Goal: Task Accomplishment & Management: Manage account settings

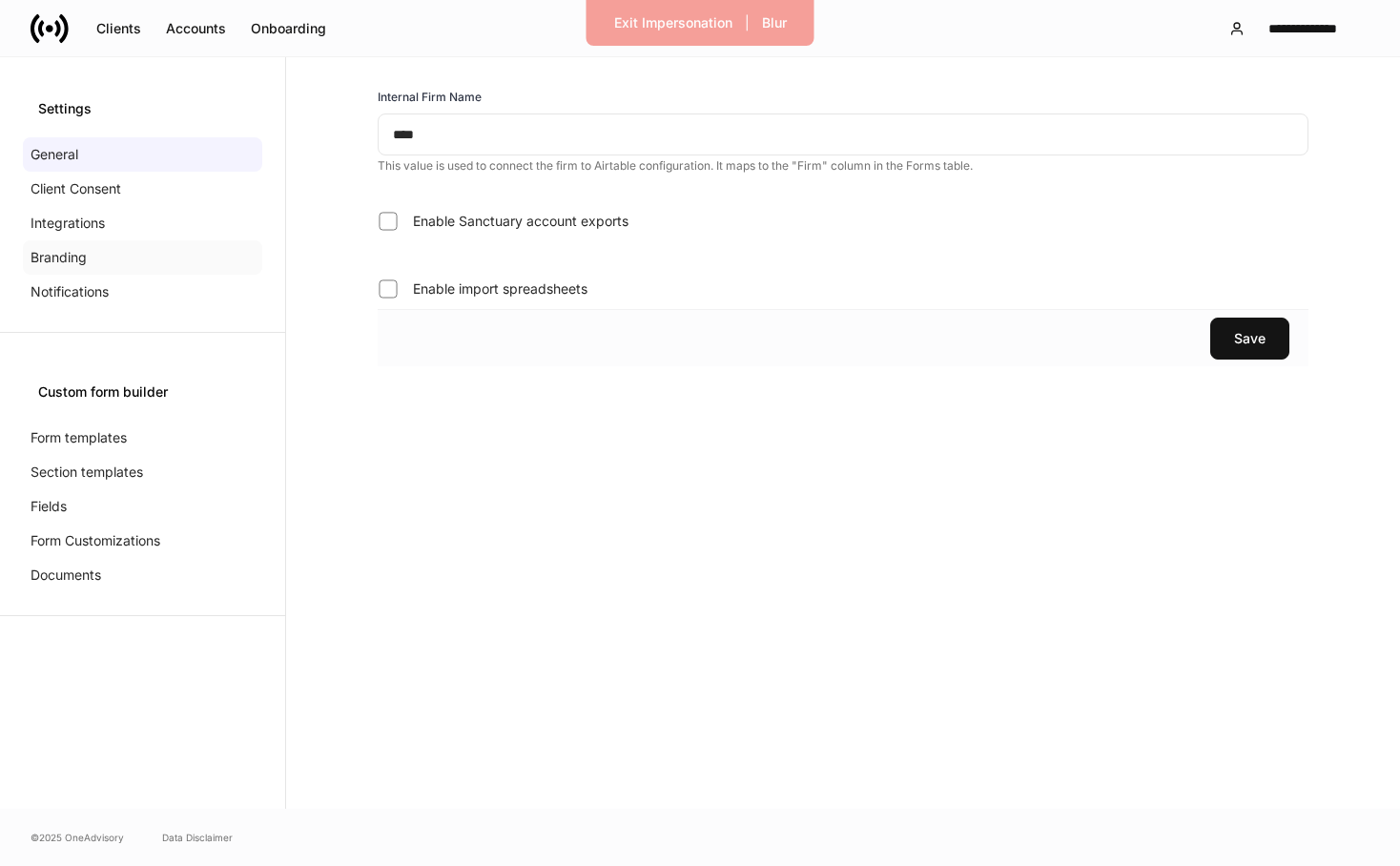
click at [62, 253] on p "Branding" at bounding box center [59, 257] width 56 height 19
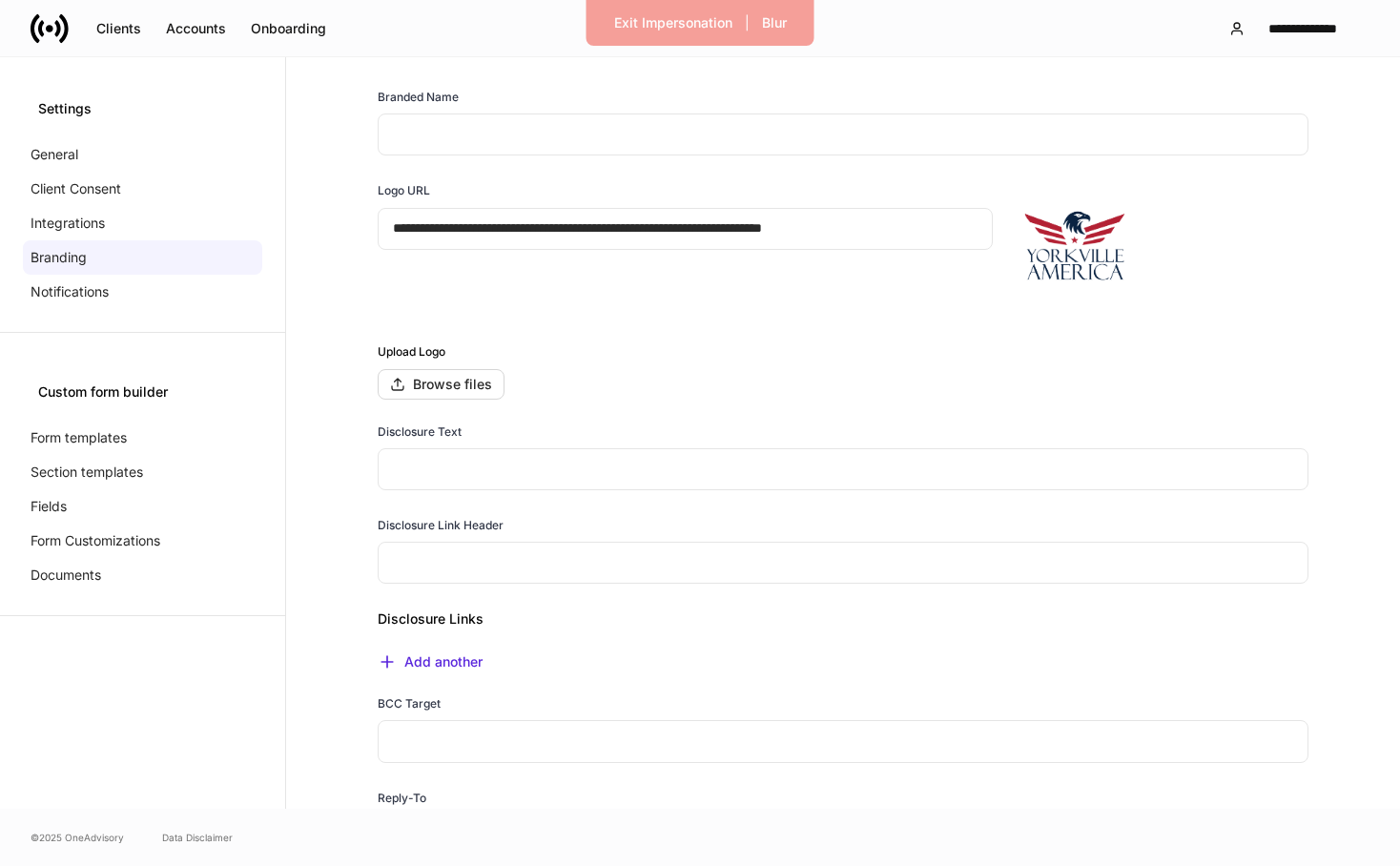
click at [746, 237] on input "**********" at bounding box center [685, 228] width 615 height 42
click at [424, 392] on div "Browse files" at bounding box center [440, 384] width 102 height 15
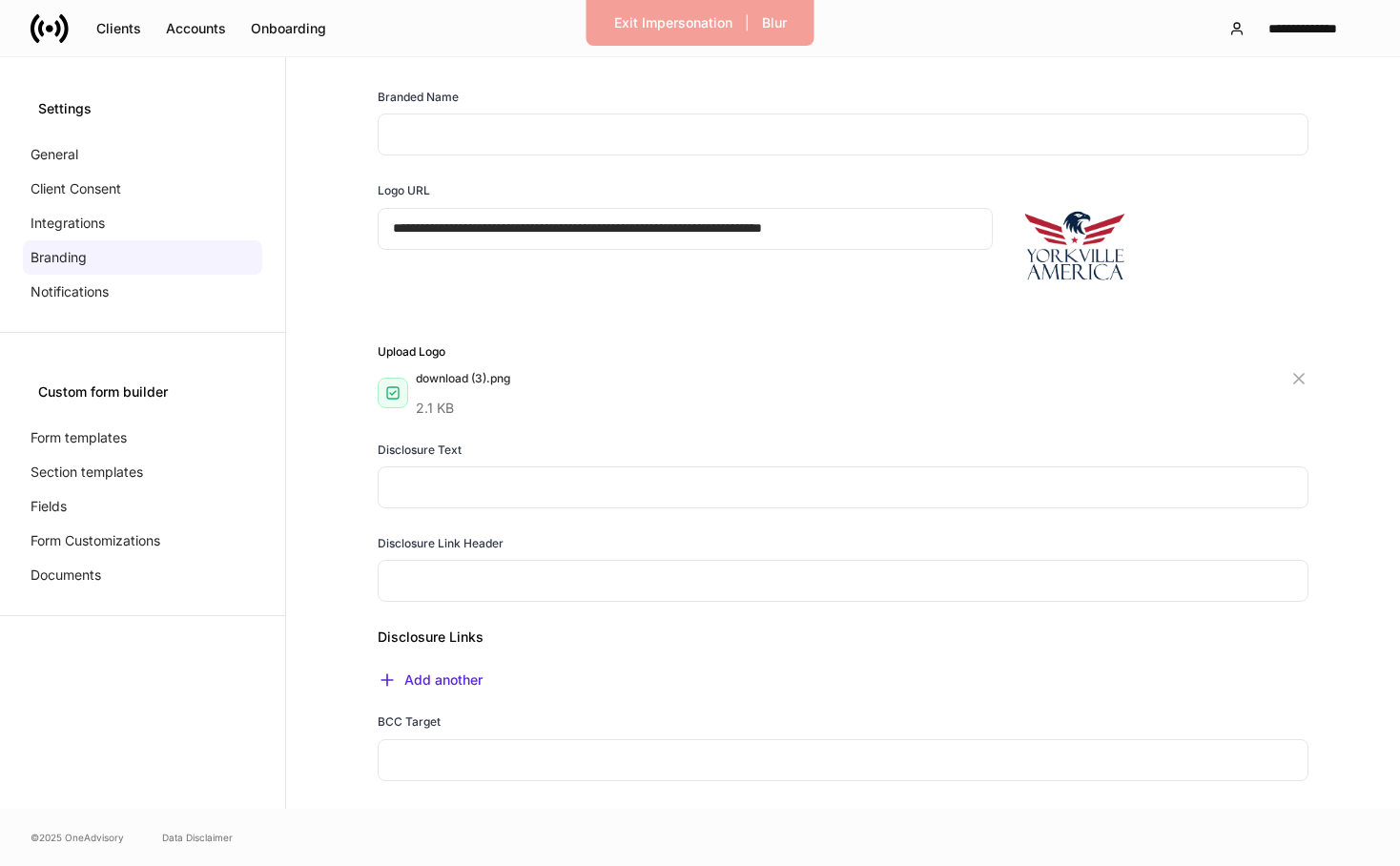
type input "**********"
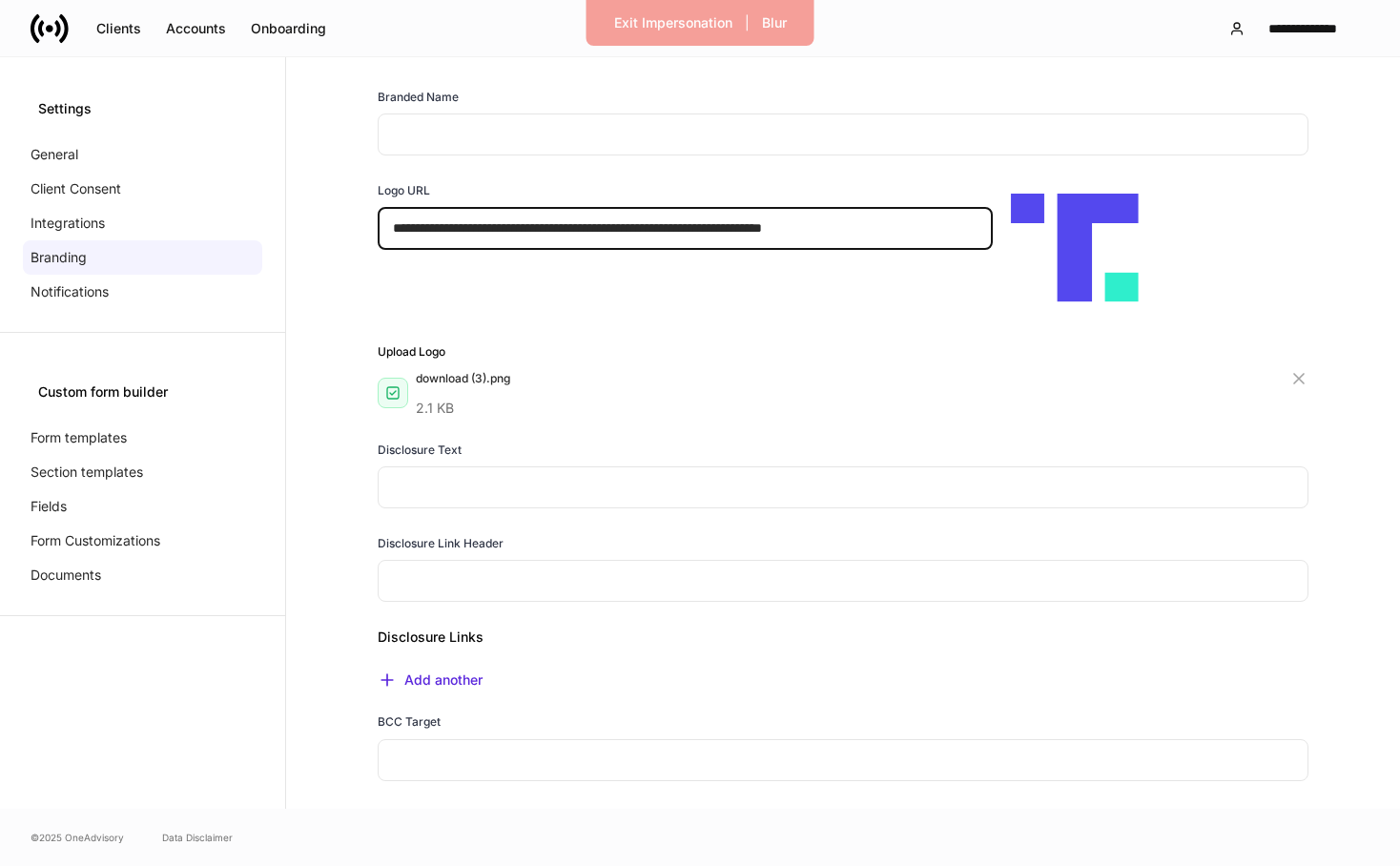
click at [748, 228] on input "**********" at bounding box center [685, 228] width 615 height 42
click at [711, 333] on div "Upload Logo download (3).png 2.1 KB" at bounding box center [836, 368] width 946 height 98
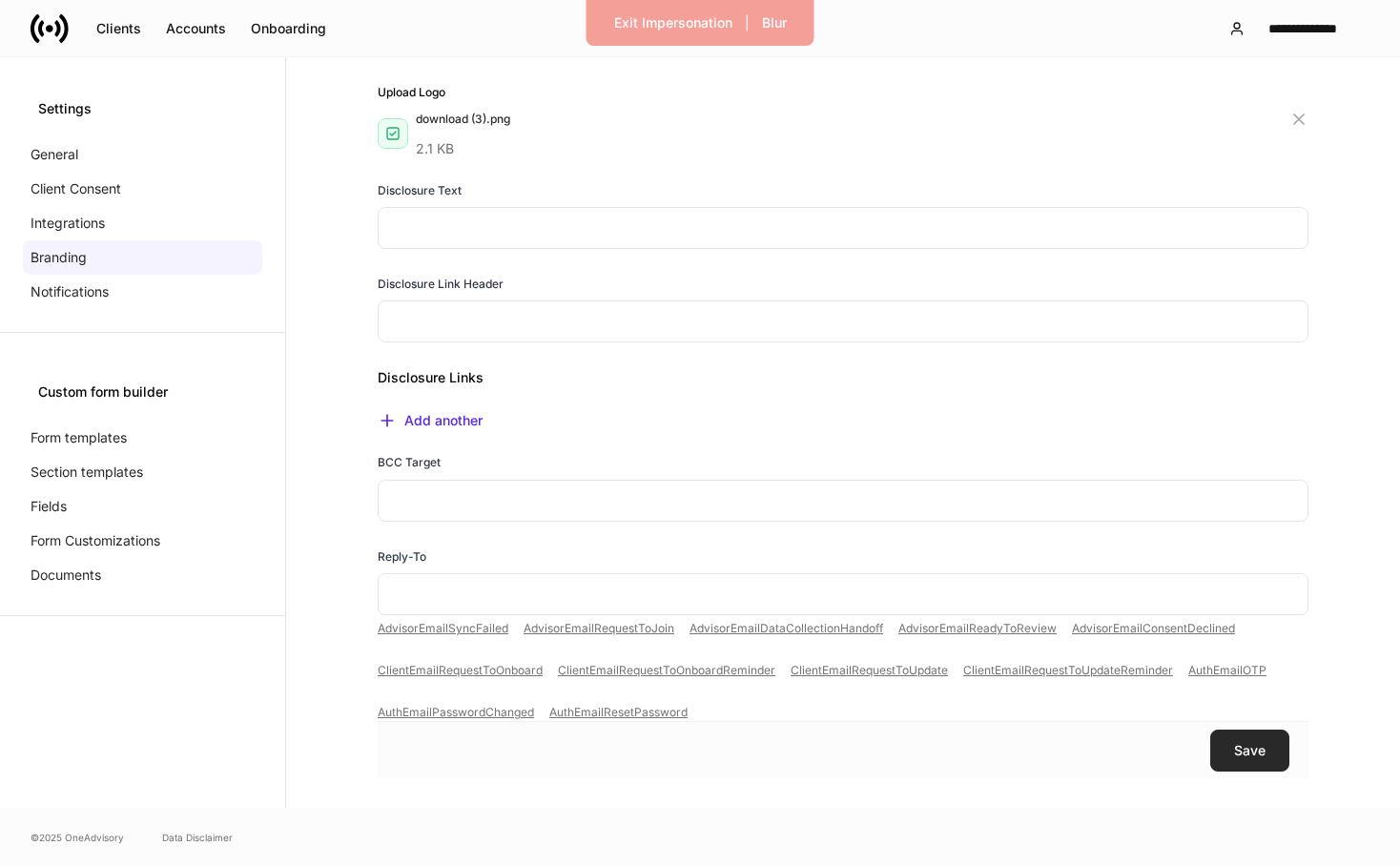
click at [1237, 746] on div "Save" at bounding box center [1250, 751] width 32 height 14
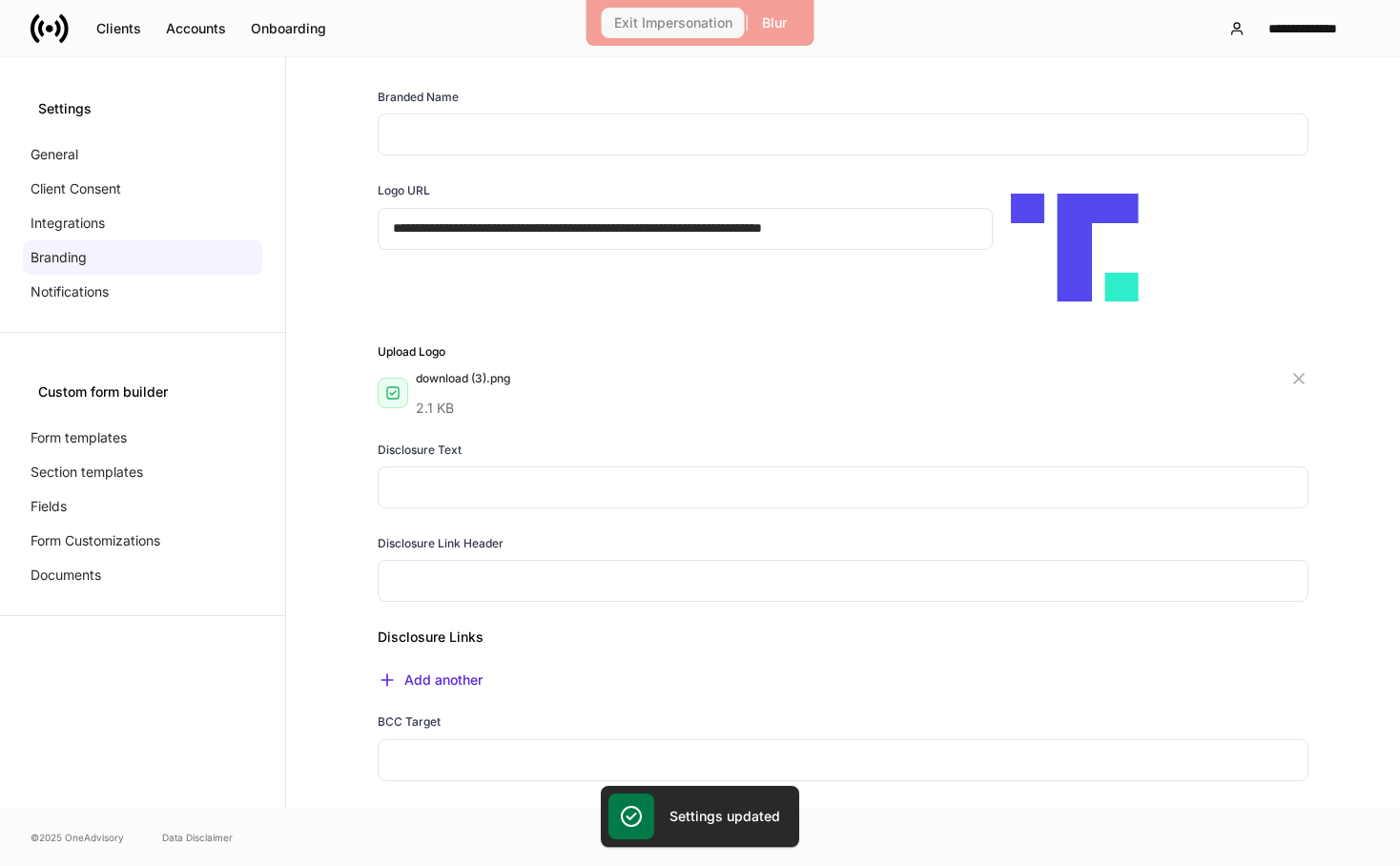
click at [690, 28] on div "Exit Impersonation" at bounding box center [673, 23] width 118 height 14
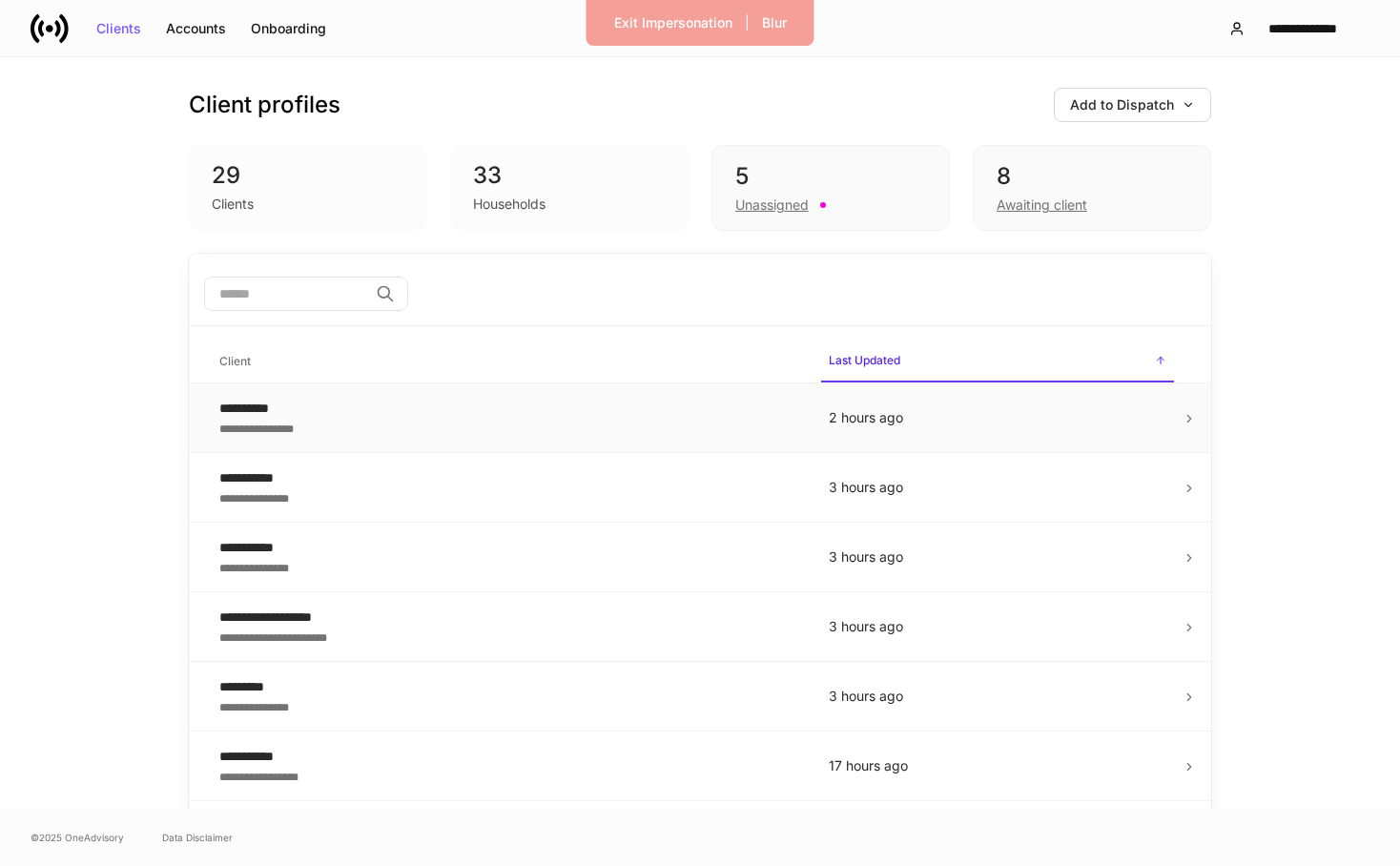
click at [463, 439] on td "**********" at bounding box center [509, 418] width 610 height 70
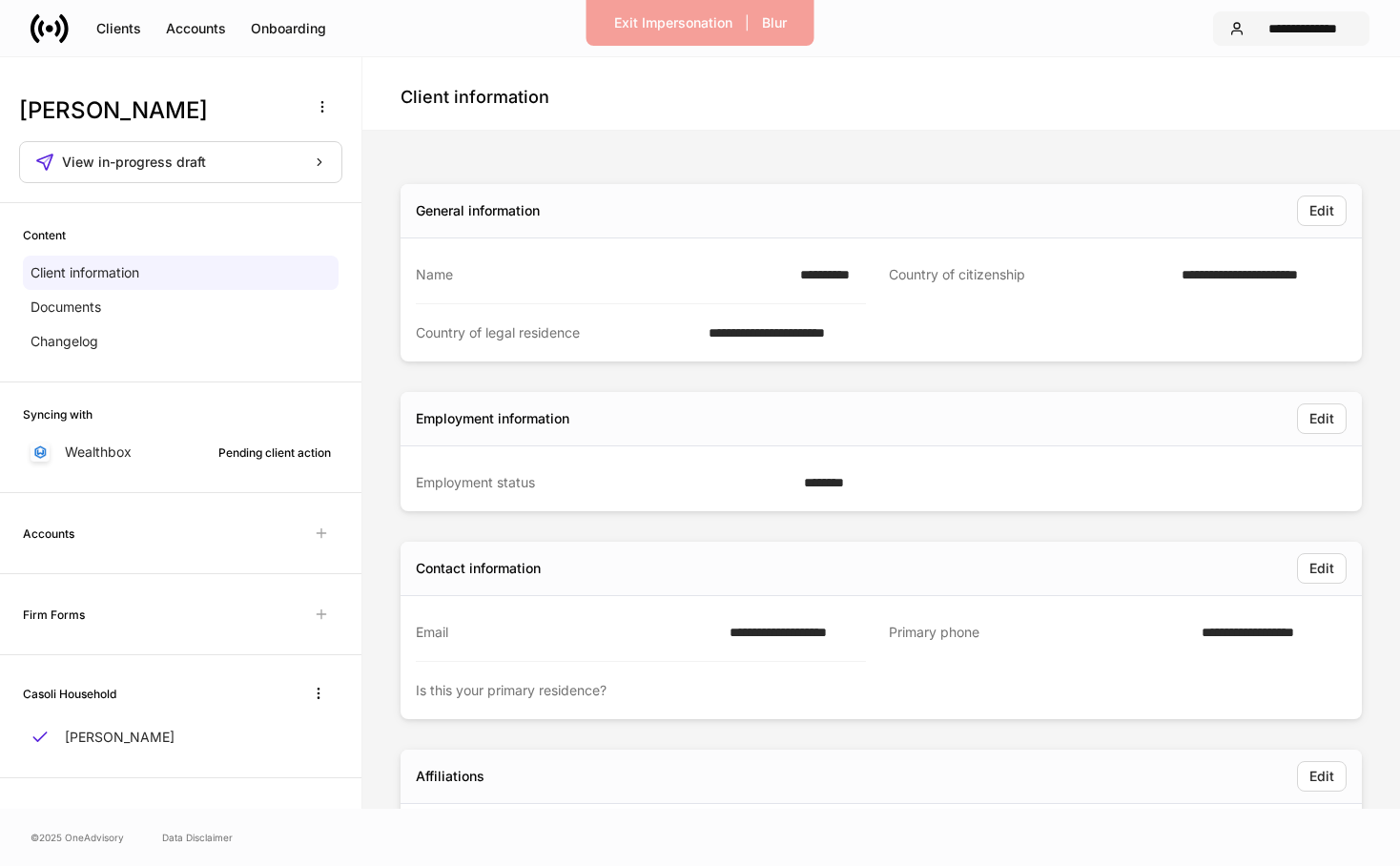
click at [1316, 34] on div "**********" at bounding box center [1302, 29] width 101 height 14
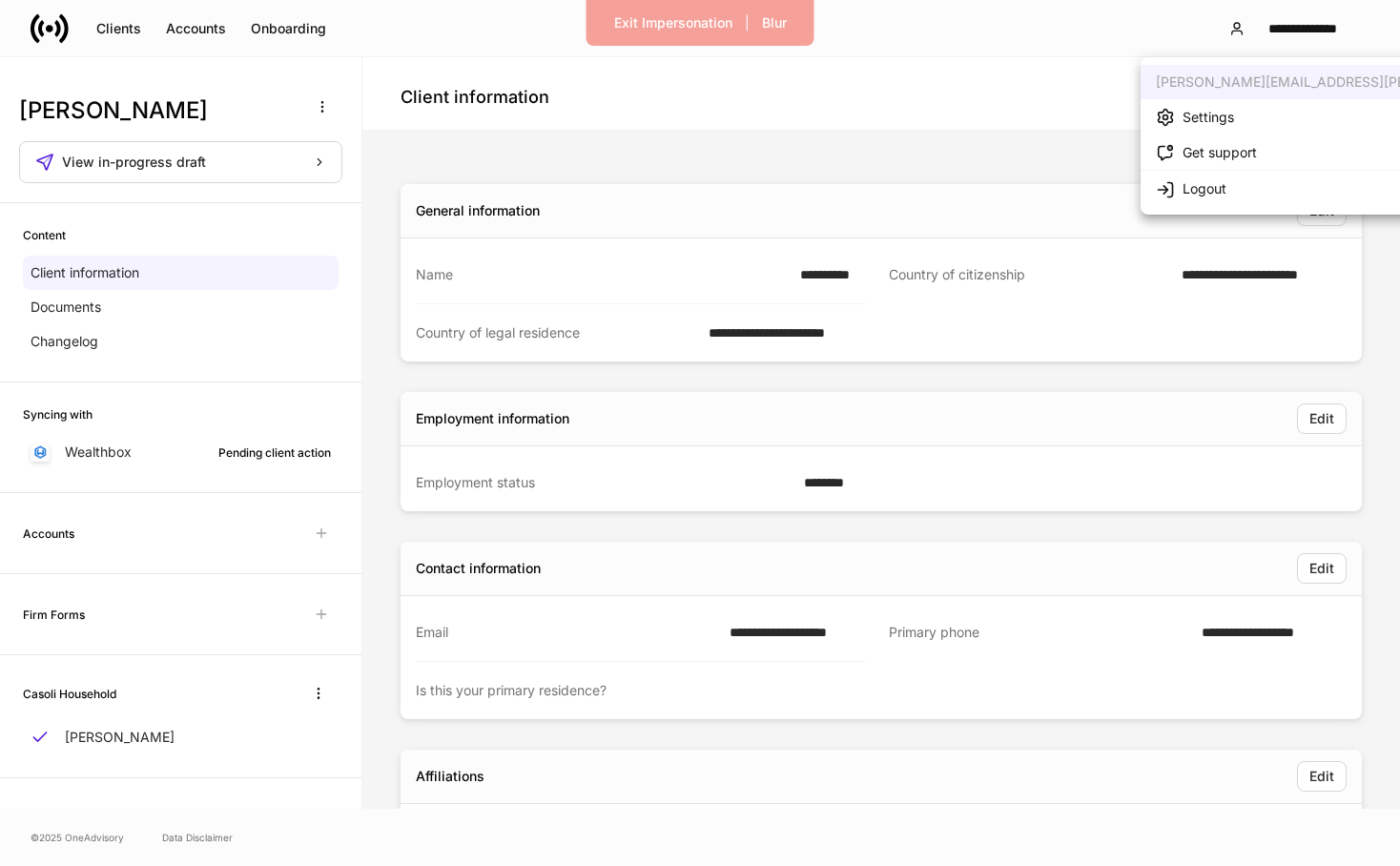
click at [909, 142] on div at bounding box center [700, 433] width 1400 height 866
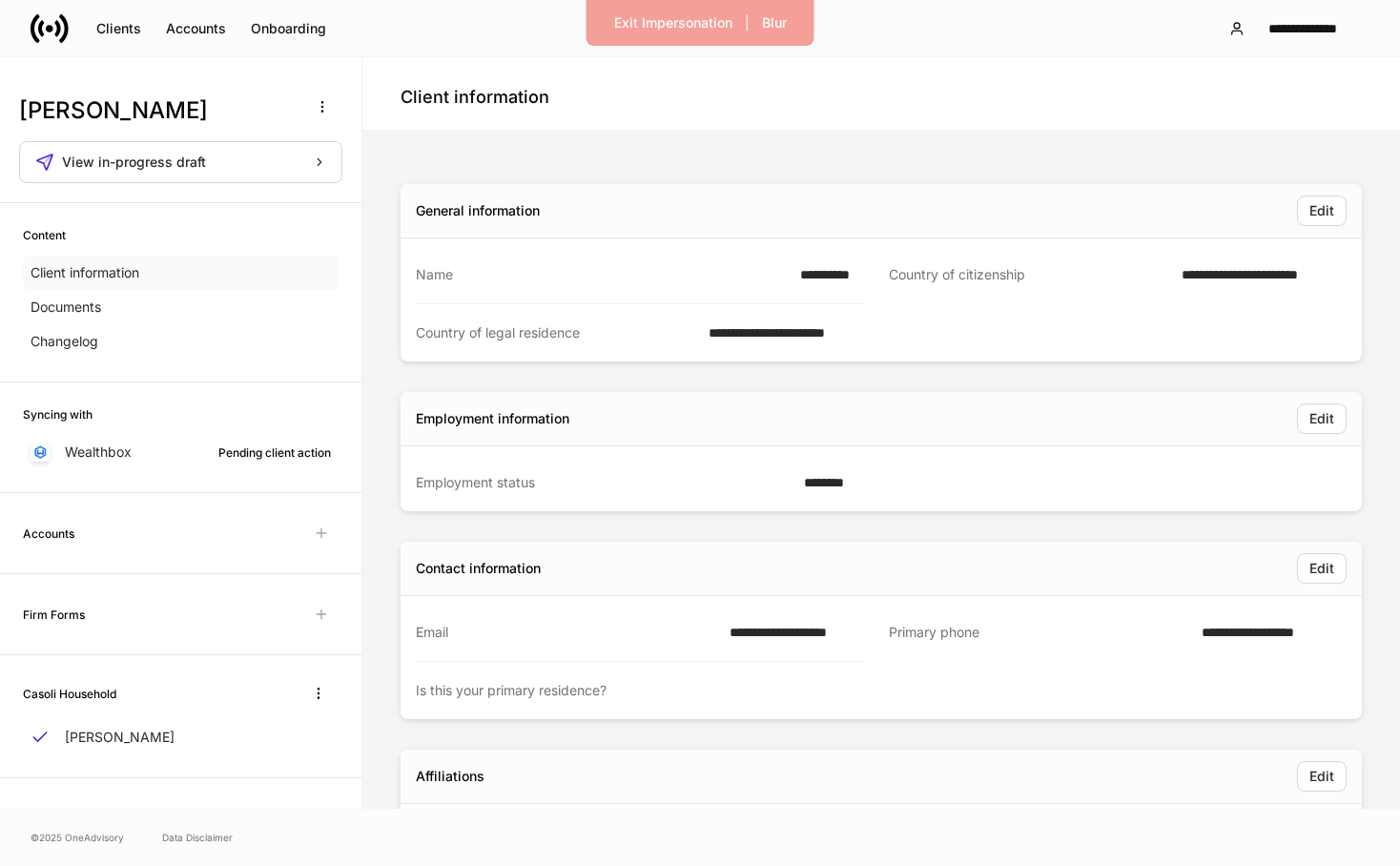
click at [93, 270] on p "Client information" at bounding box center [85, 273] width 108 height 19
click at [989, 273] on div "Country of citizenship" at bounding box center [1029, 275] width 282 height 20
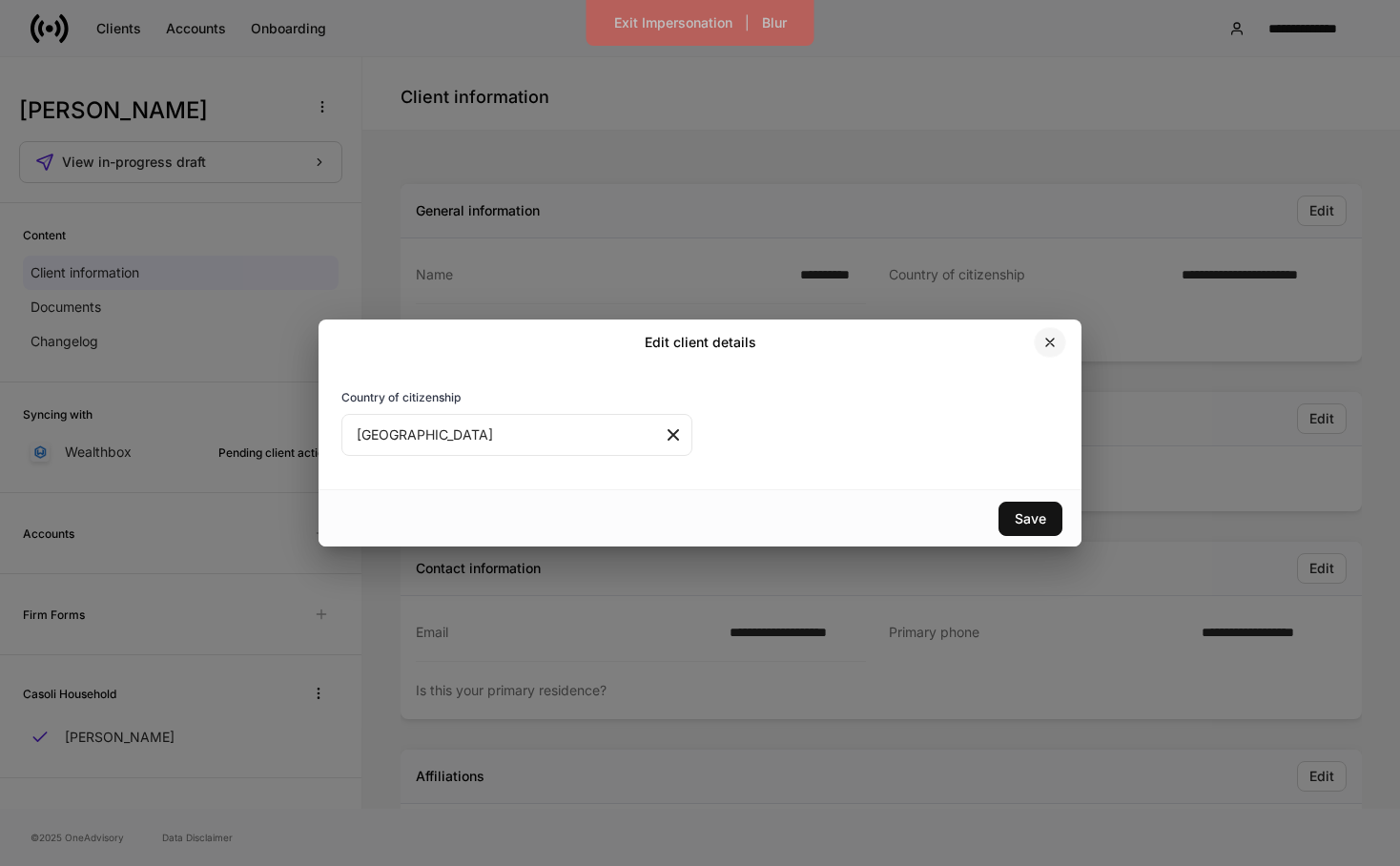
click at [1052, 344] on icon "button" at bounding box center [1050, 343] width 8 height 8
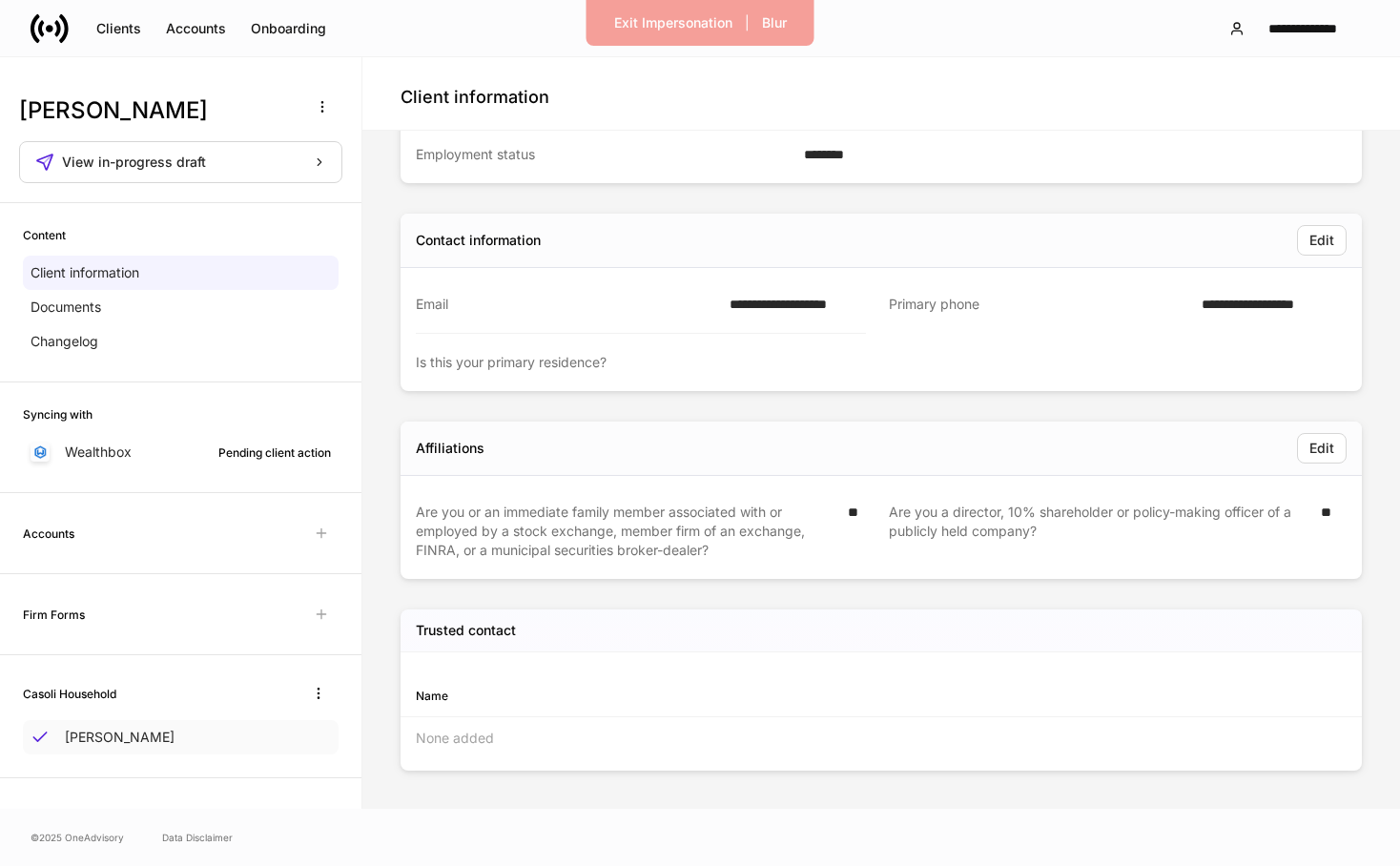
click at [150, 739] on div "Joe Casoli" at bounding box center [181, 736] width 315 height 34
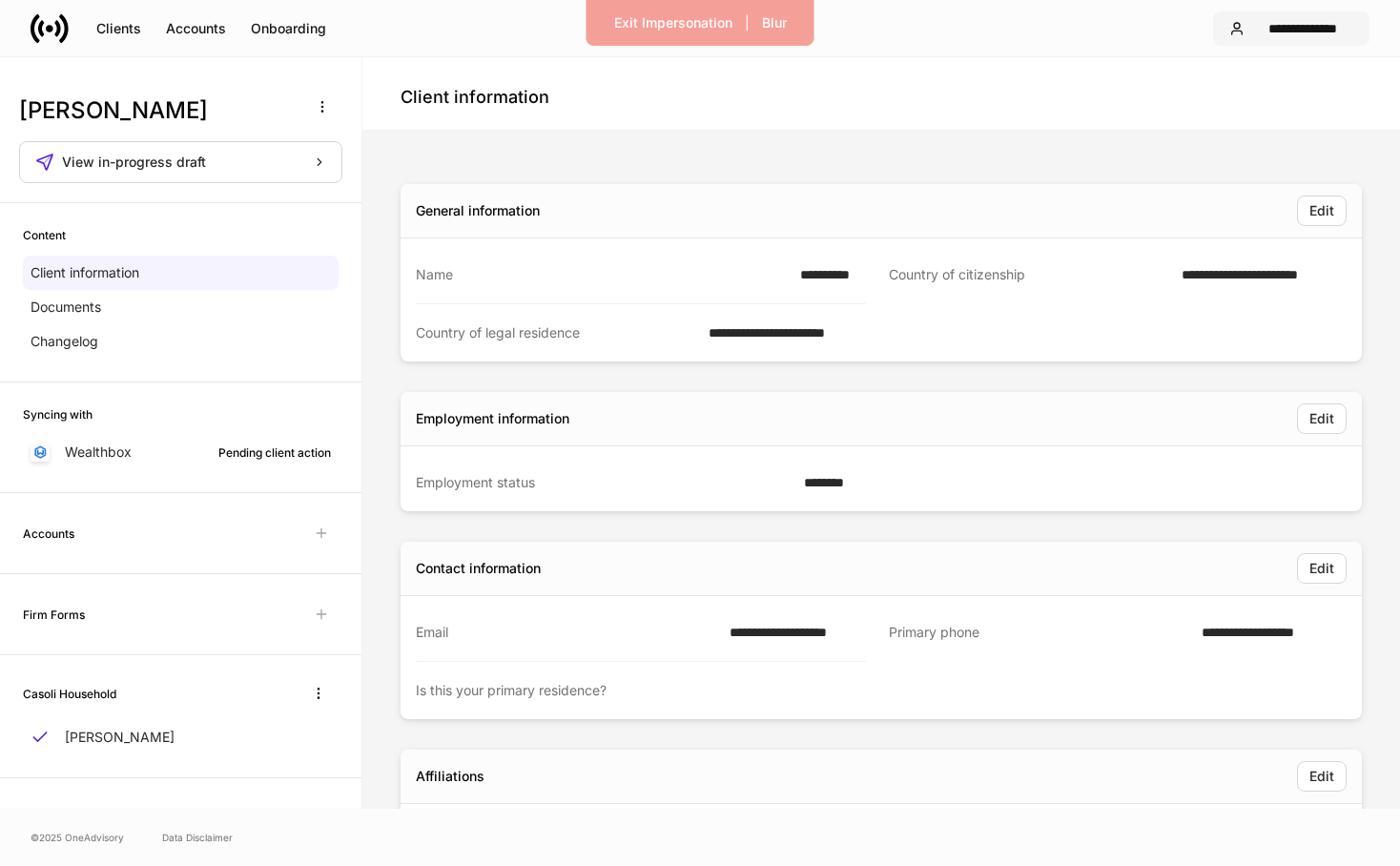
click at [1300, 34] on div "**********" at bounding box center [1302, 29] width 101 height 14
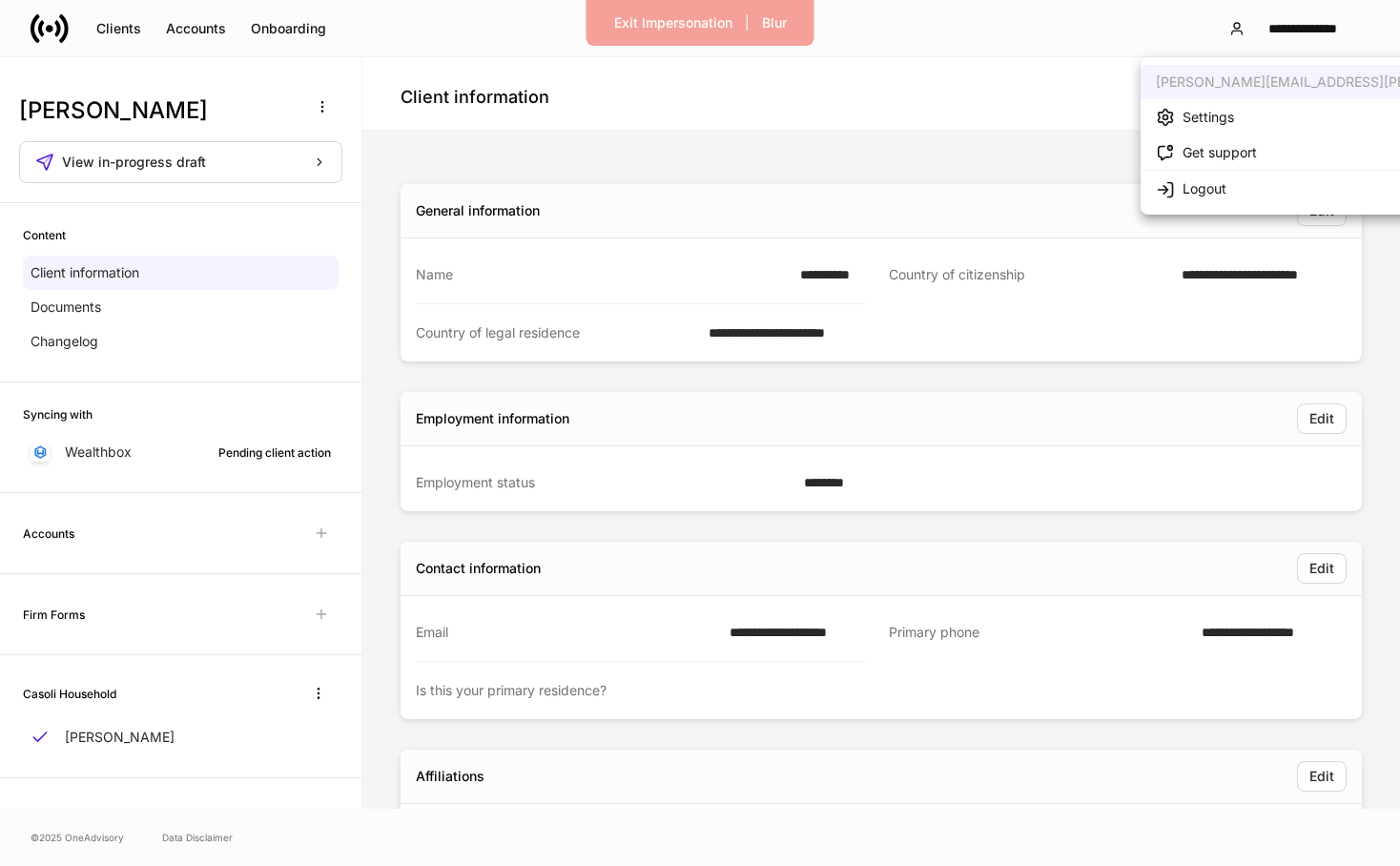
click at [1013, 139] on div at bounding box center [700, 433] width 1400 height 866
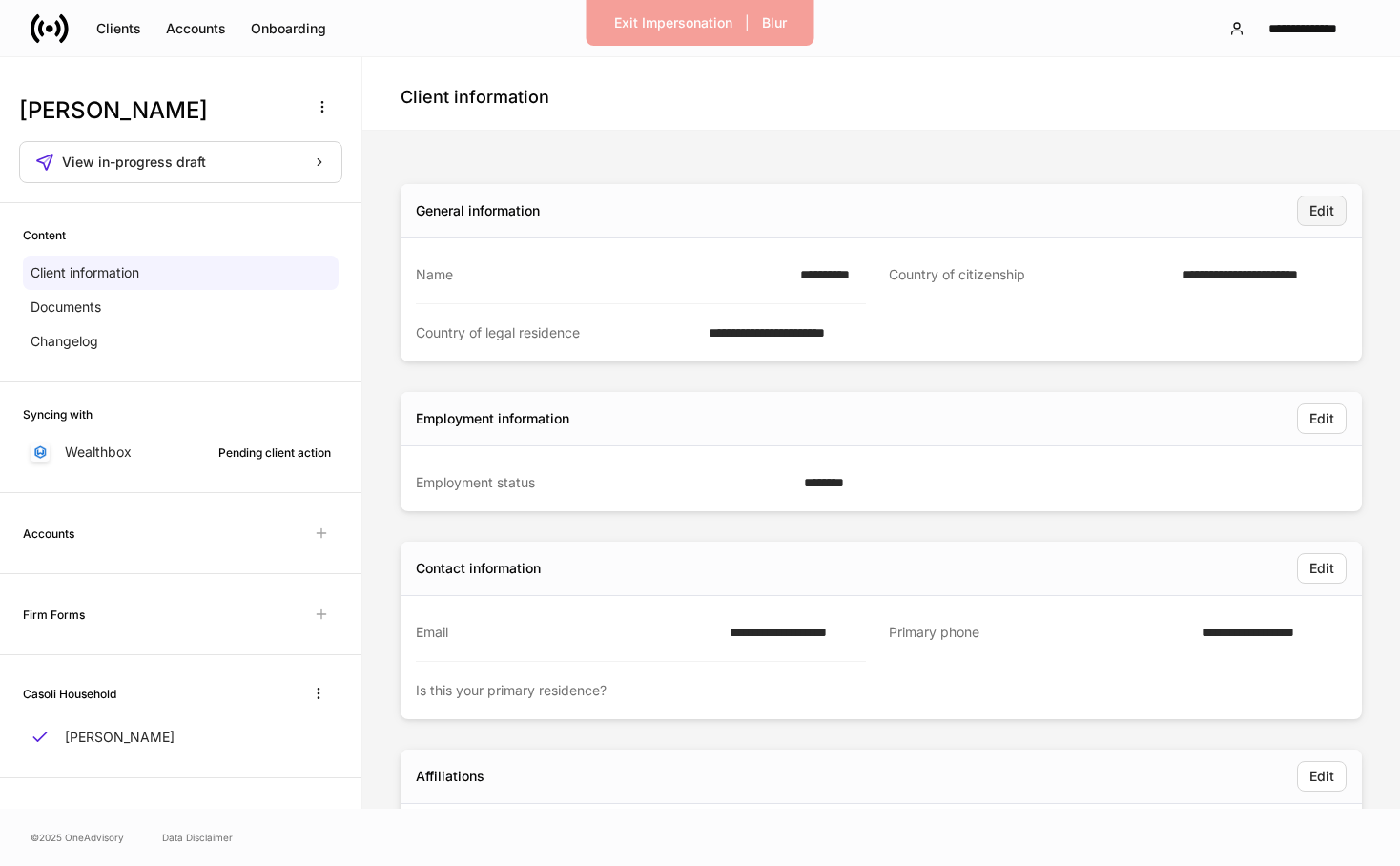
click at [1310, 212] on div "Edit" at bounding box center [1322, 211] width 25 height 14
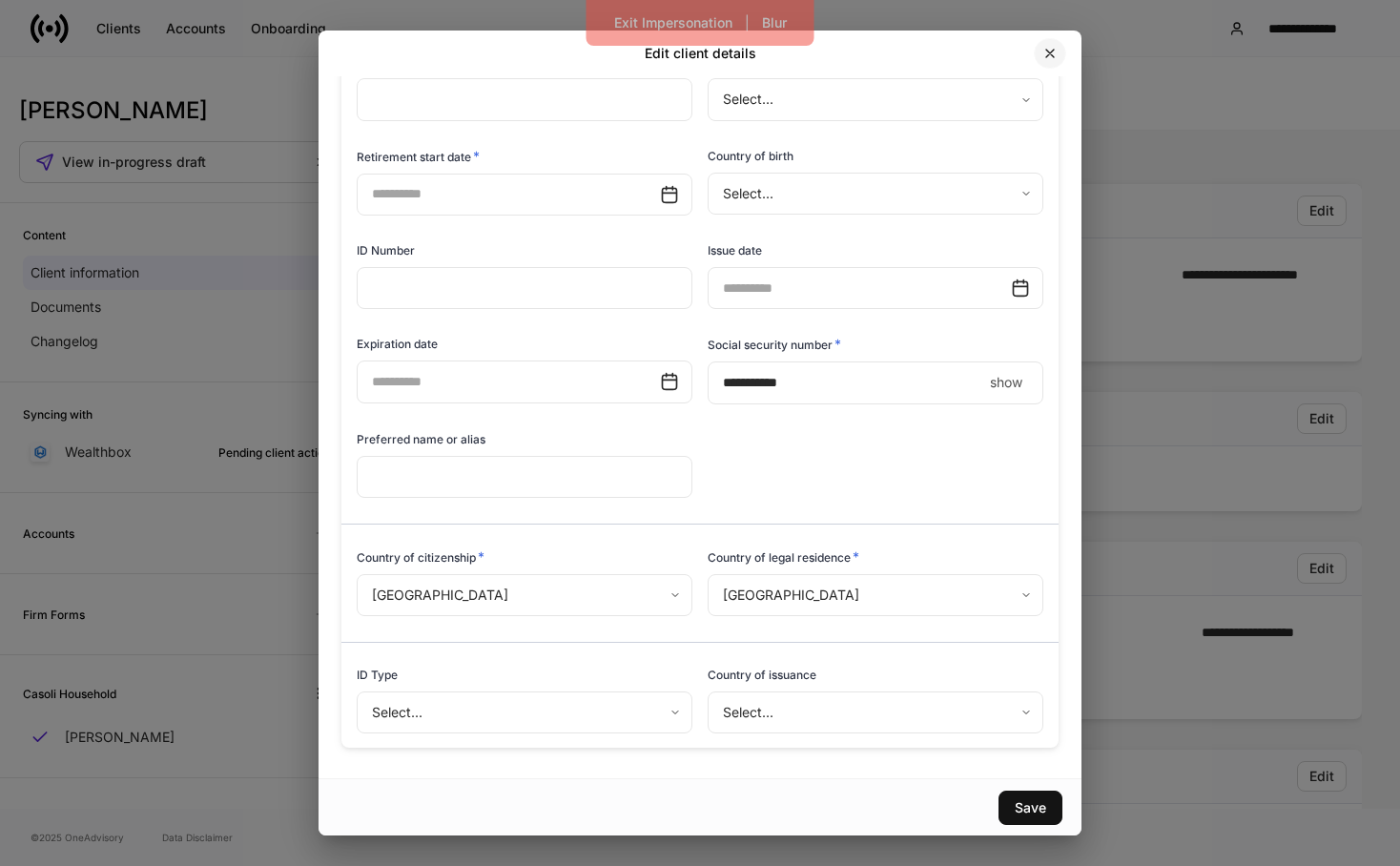
scroll to position [517, 0]
click at [1046, 53] on icon "button" at bounding box center [1050, 53] width 15 height 15
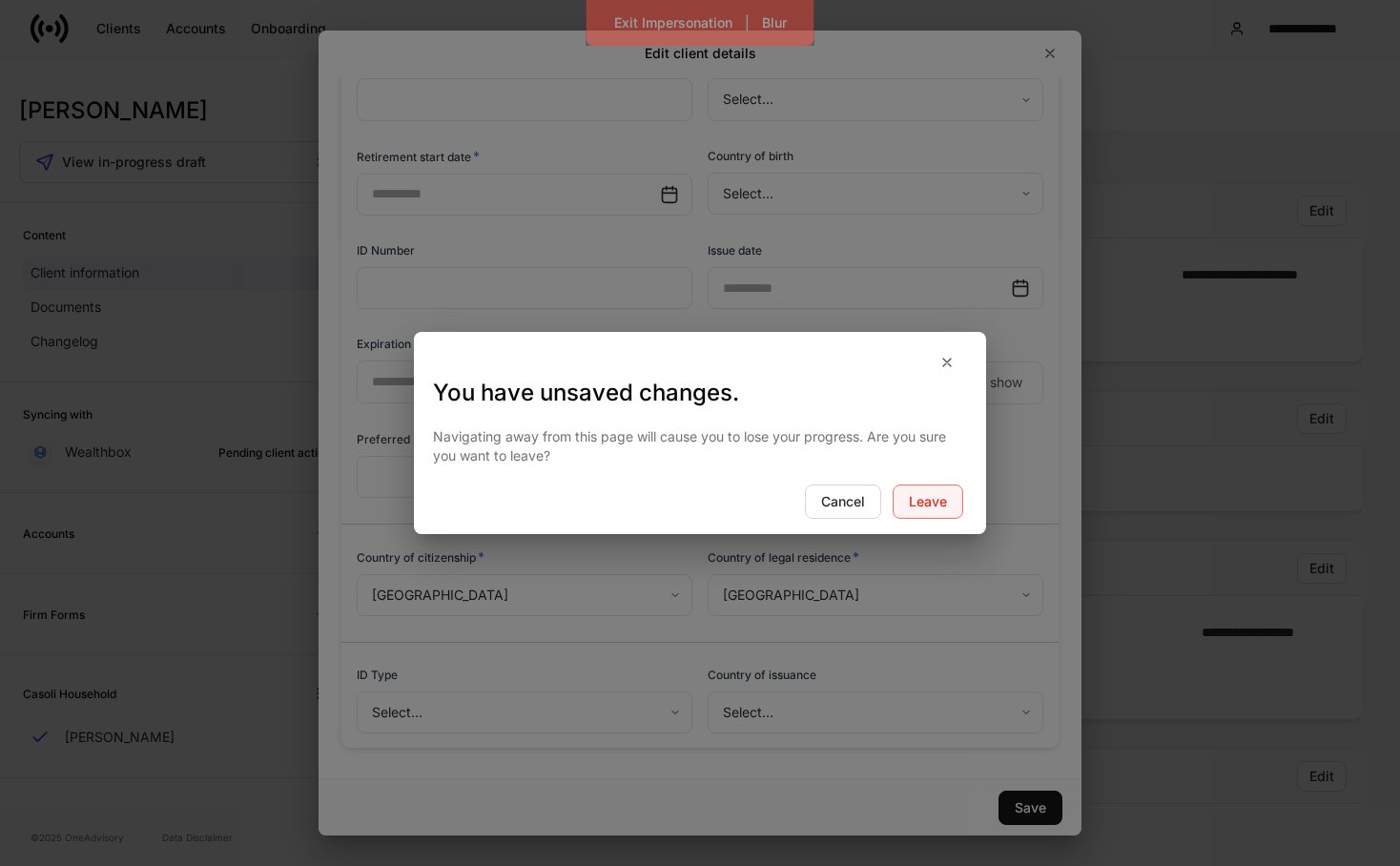
click at [913, 501] on div "Leave" at bounding box center [927, 502] width 38 height 14
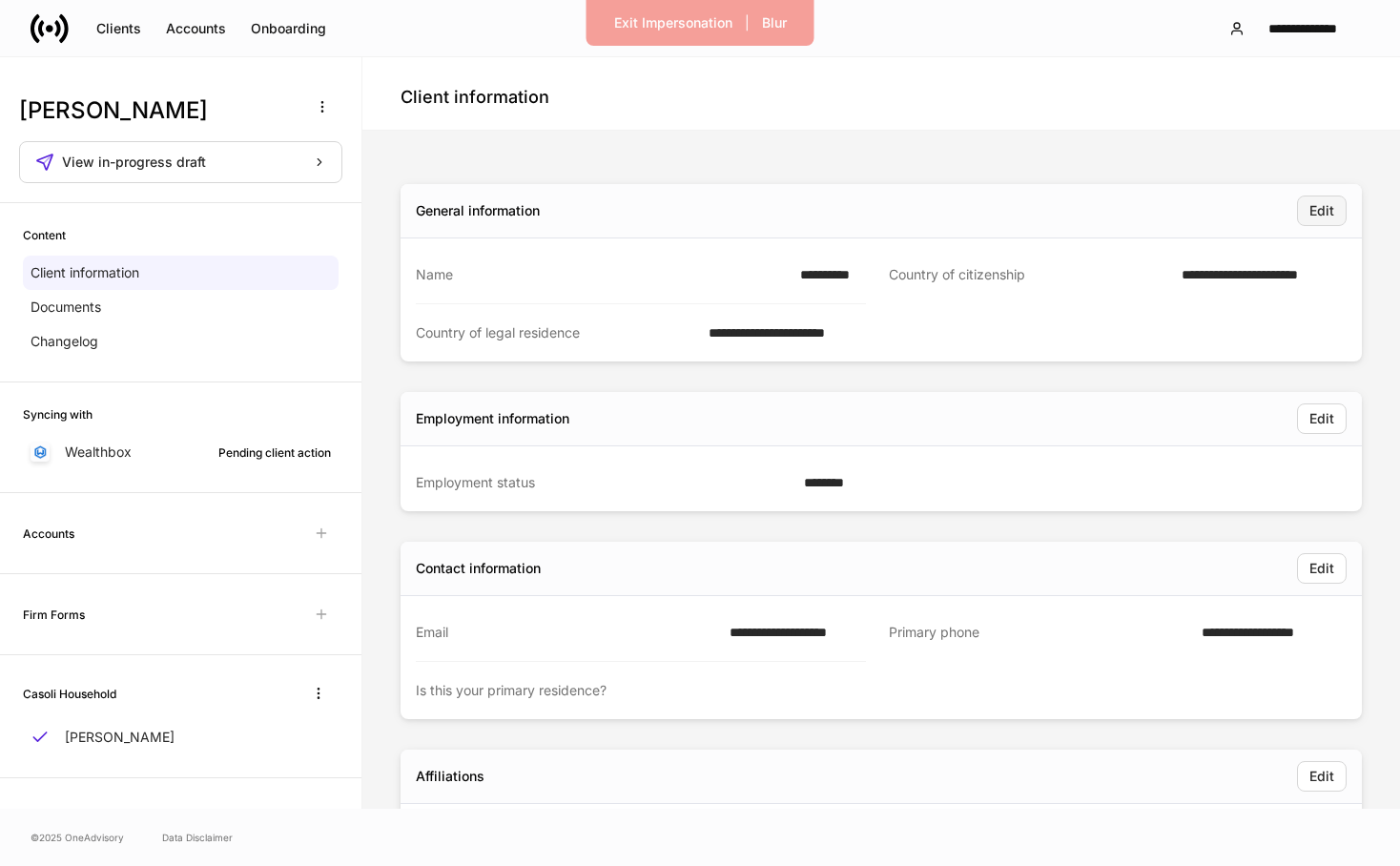
scroll to position [0, 0]
click at [700, 24] on div "Exit Impersonation" at bounding box center [673, 23] width 118 height 14
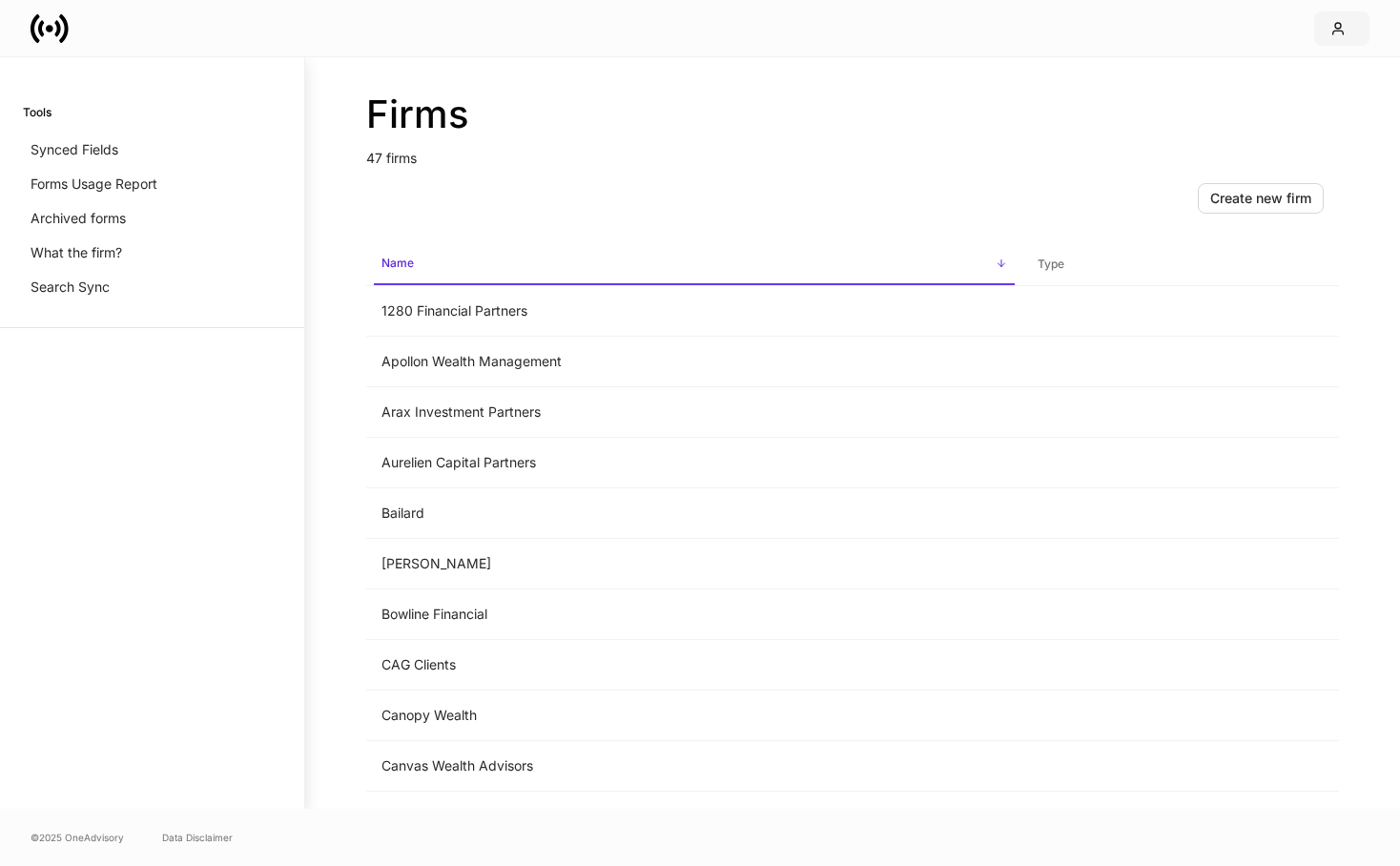
click at [1327, 40] on button "button" at bounding box center [1341, 28] width 55 height 34
drag, startPoint x: 1207, startPoint y: 100, endPoint x: 1049, endPoint y: 107, distance: 158.2
click at [1049, 107] on div "Settings Get support Logout" at bounding box center [700, 438] width 1400 height 854
click at [832, 124] on h2 "Firms" at bounding box center [852, 114] width 972 height 45
click at [560, 367] on td "Arax Investment Partners" at bounding box center [695, 362] width 656 height 50
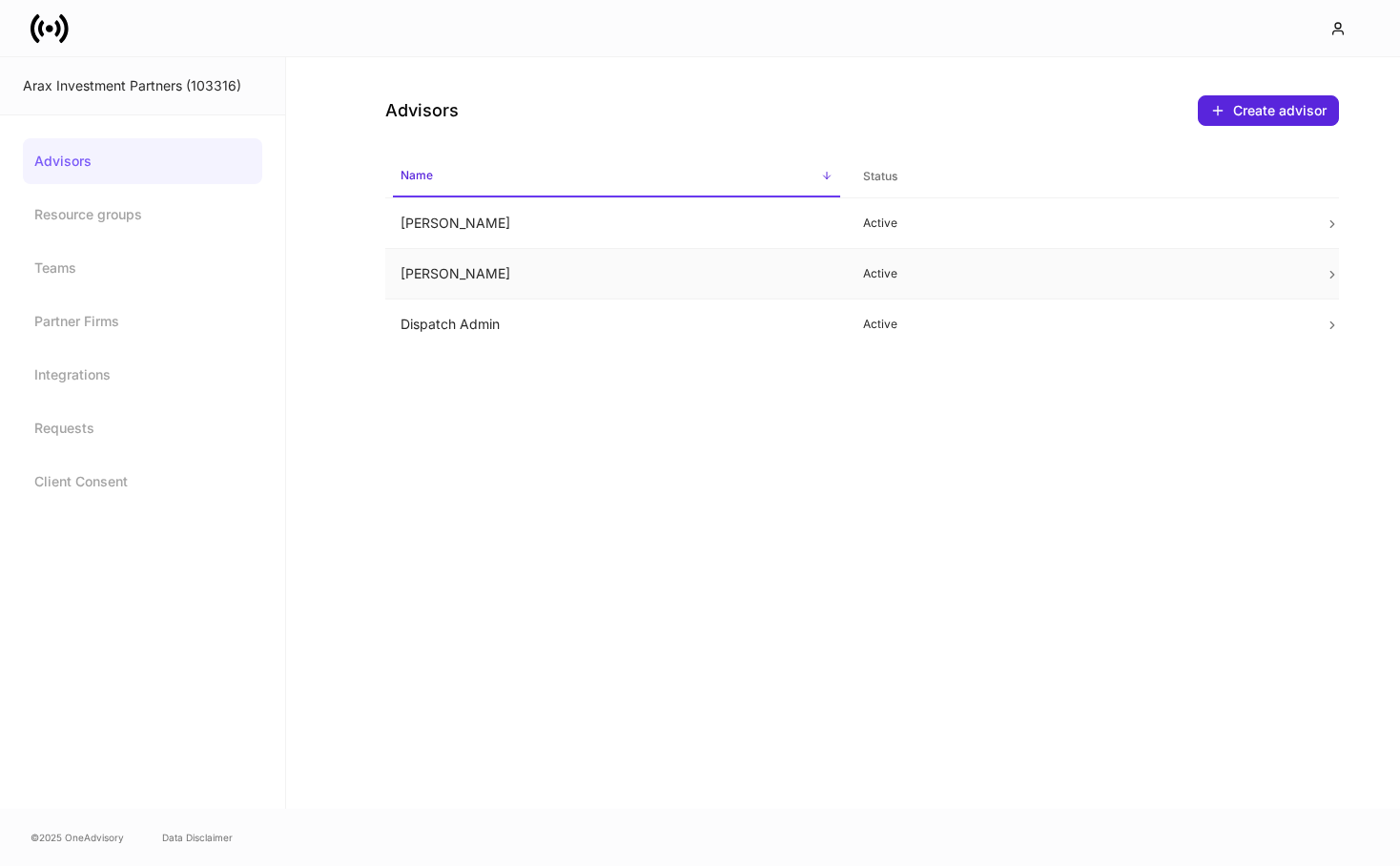
drag, startPoint x: 503, startPoint y: 278, endPoint x: 502, endPoint y: 289, distance: 11.0
click at [502, 289] on td "[PERSON_NAME]" at bounding box center [616, 274] width 462 height 50
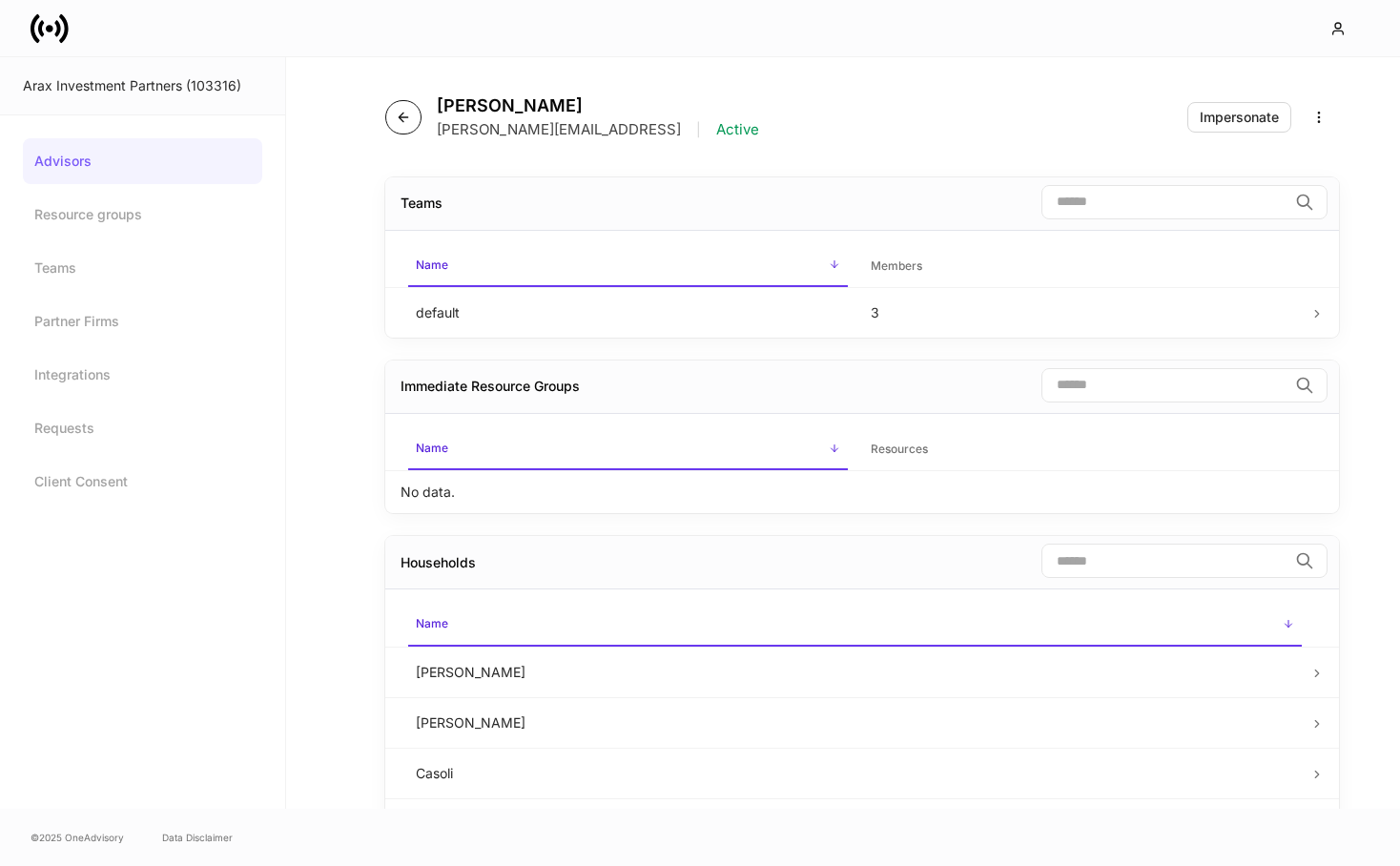
click at [406, 114] on icon "button" at bounding box center [403, 117] width 15 height 15
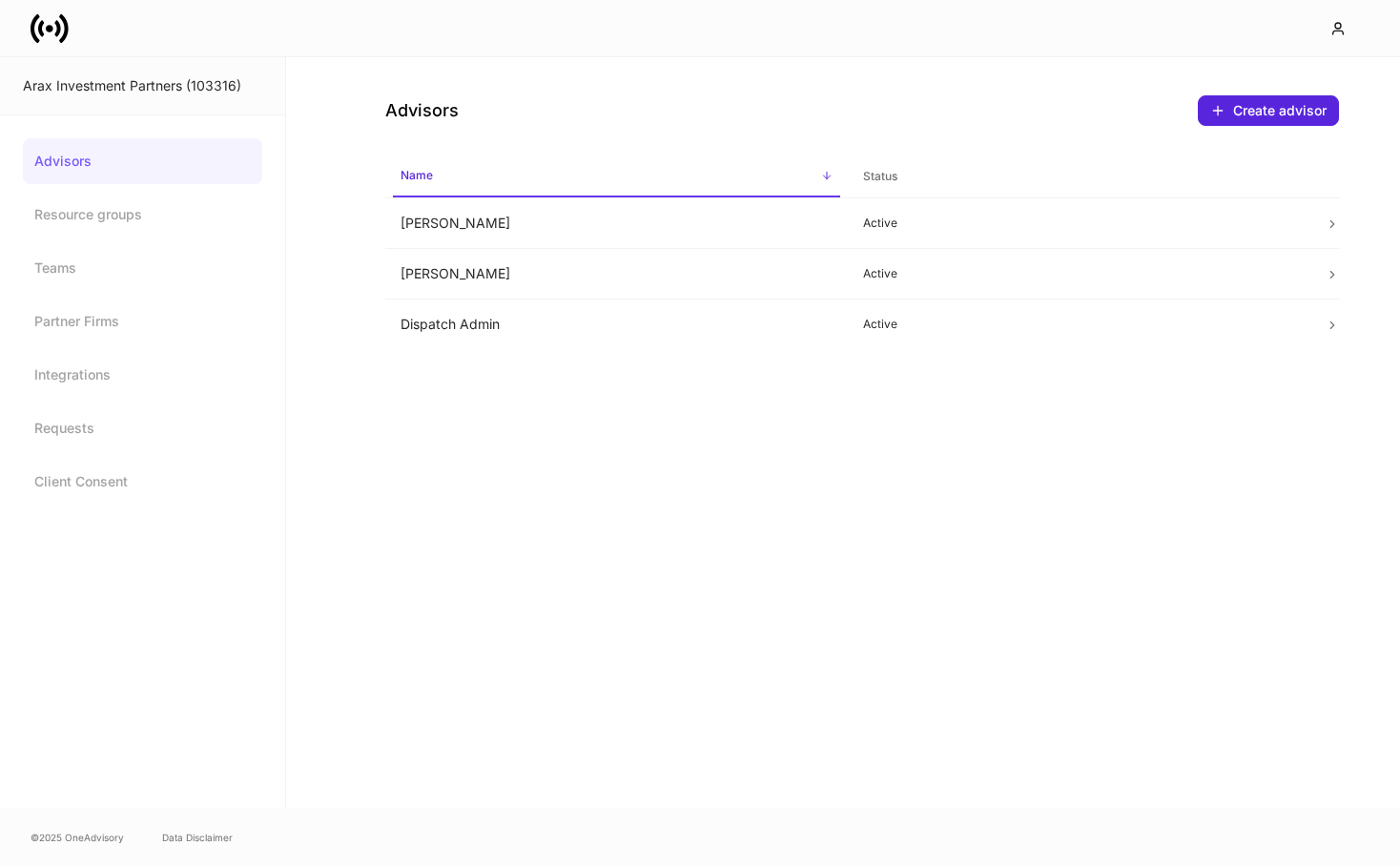
click at [55, 45] on icon at bounding box center [49, 28] width 38 height 38
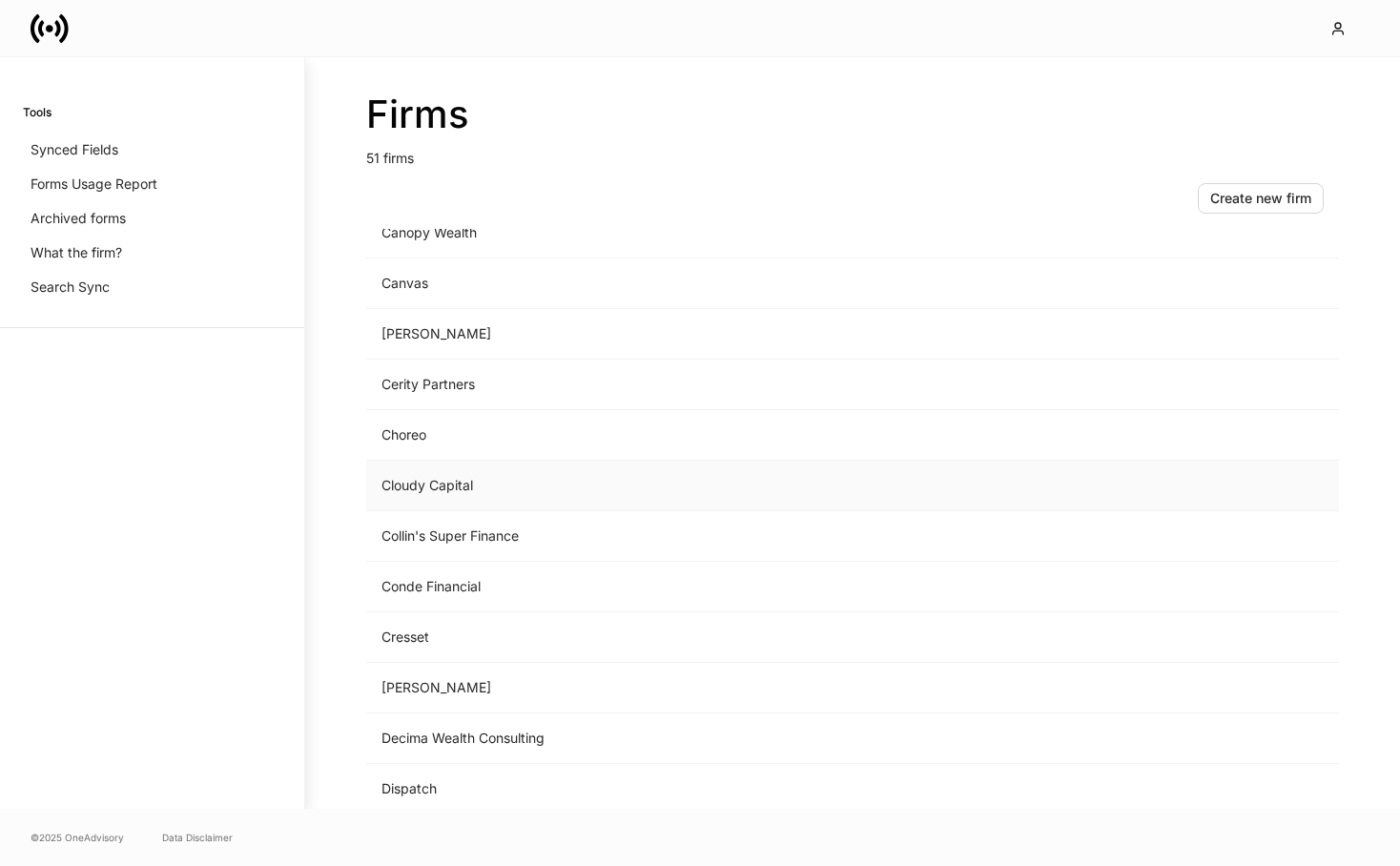
scroll to position [559, 0]
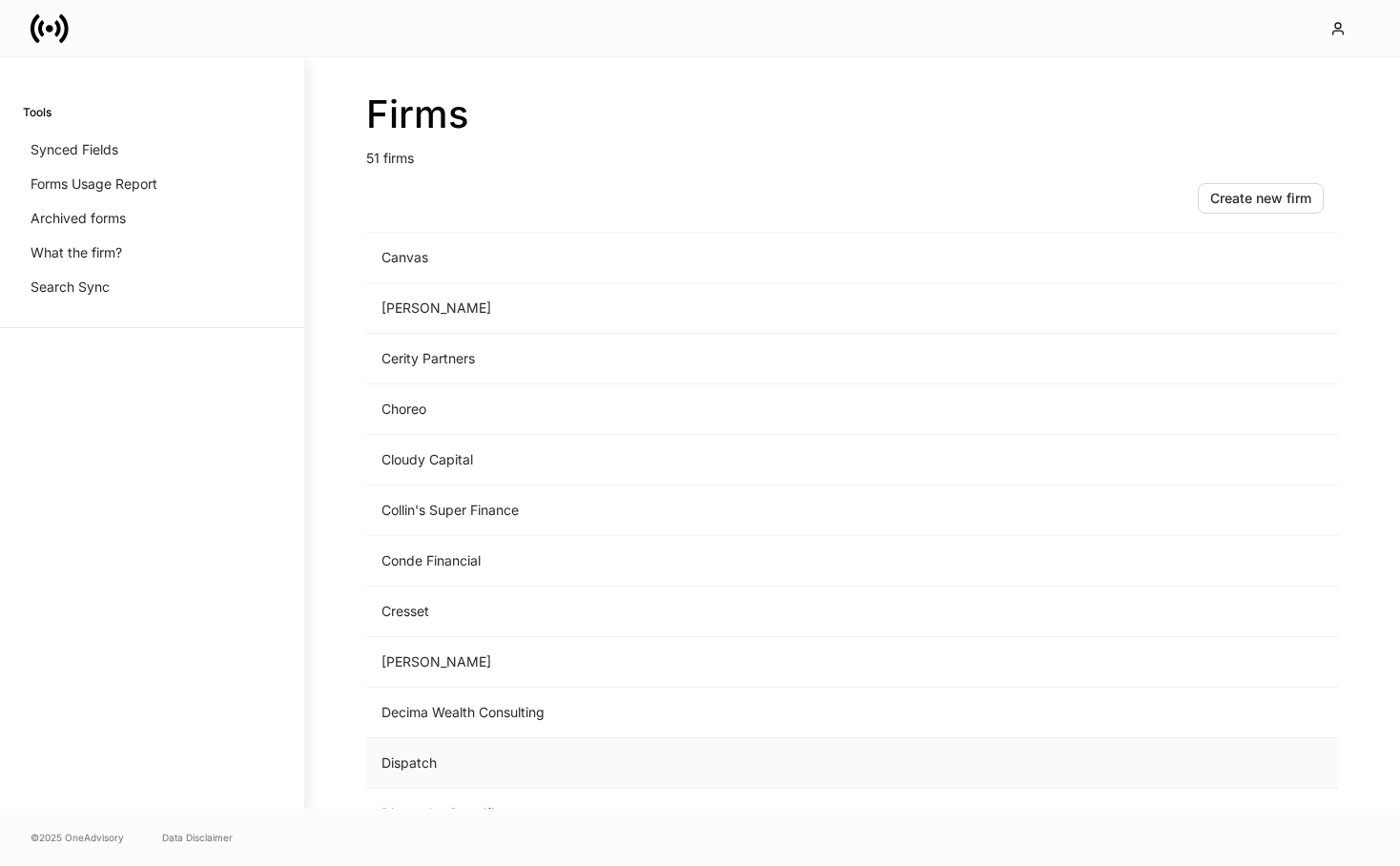
click at [490, 765] on td "Dispatch" at bounding box center [695, 763] width 656 height 50
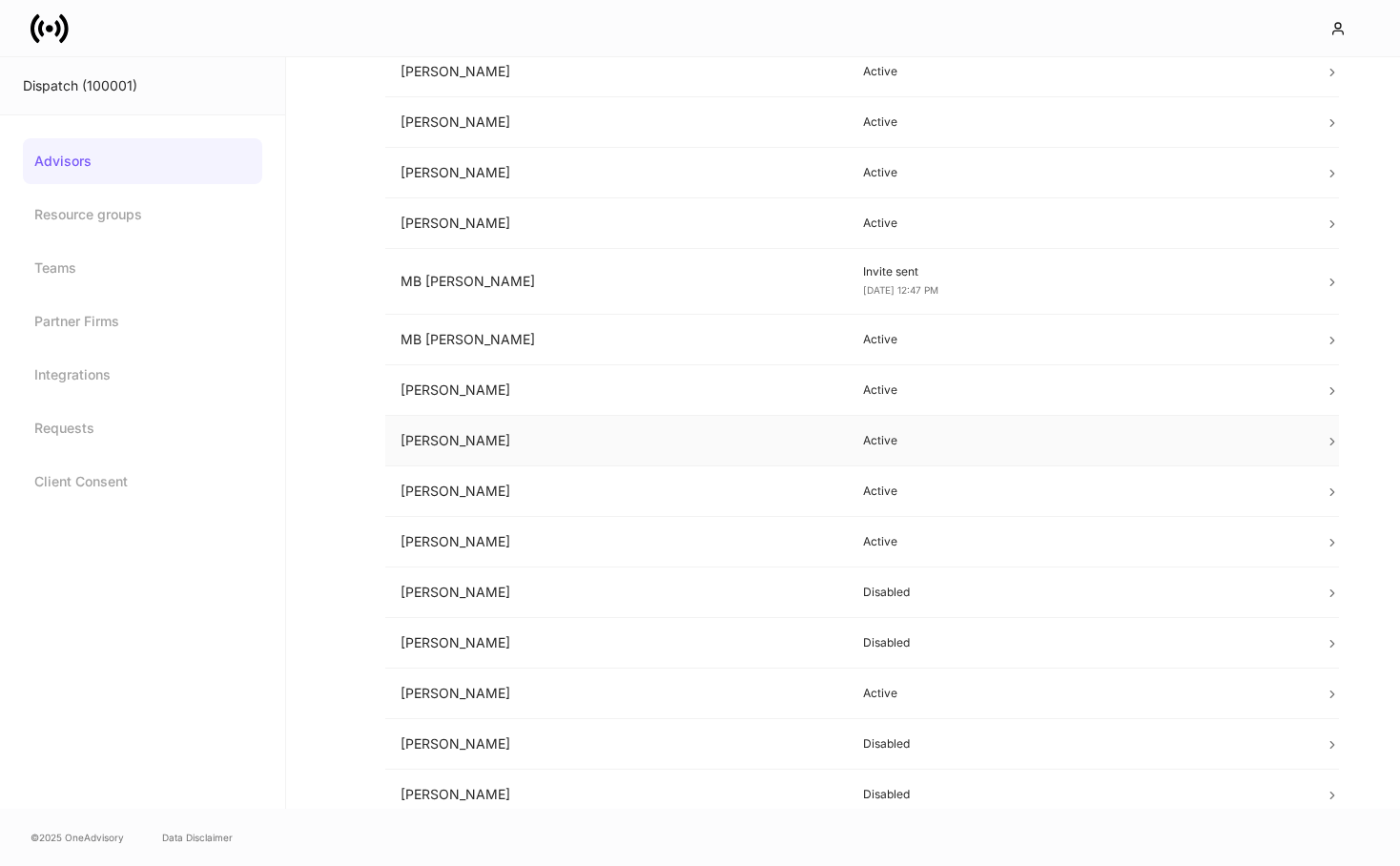
scroll to position [888, 0]
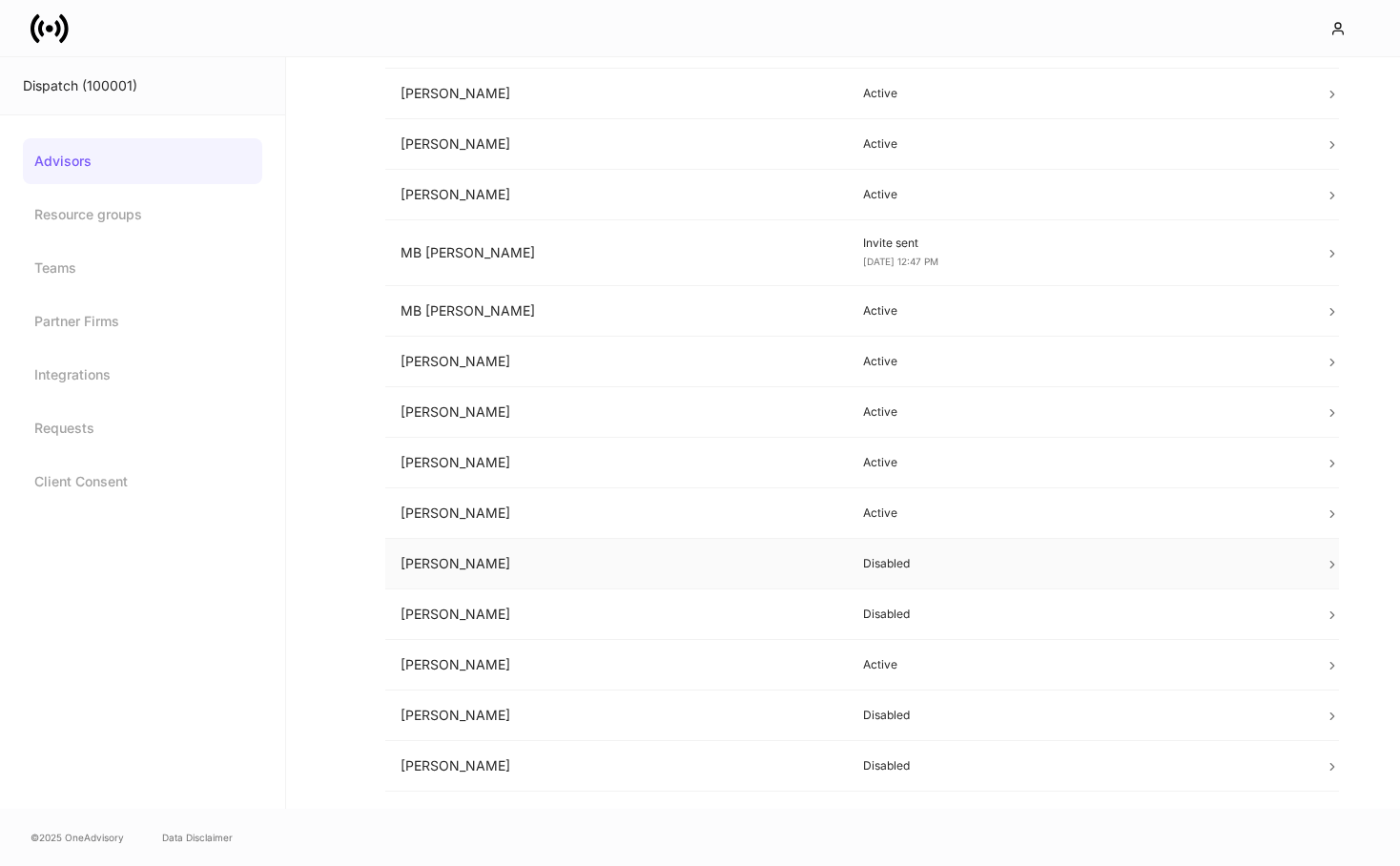
drag, startPoint x: 673, startPoint y: 524, endPoint x: 673, endPoint y: 544, distance: 20.0
click at [673, 544] on tbody "Brad Falk Active Carlos Conde Disabled Chris Cook Active Chris Ford Active Coll…" at bounding box center [862, 127] width 954 height 1633
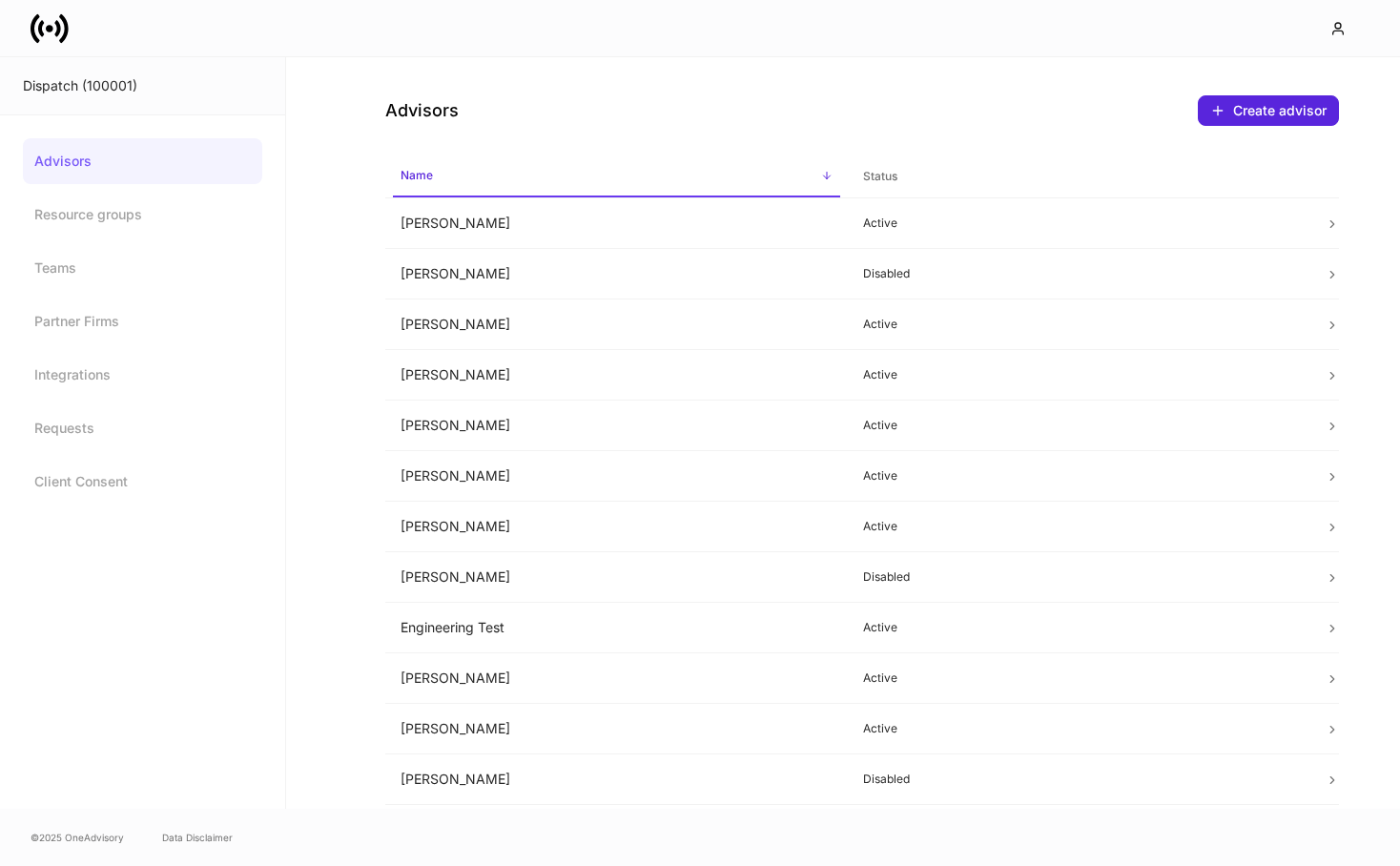
scroll to position [0, 0]
click at [56, 43] on icon at bounding box center [49, 28] width 38 height 38
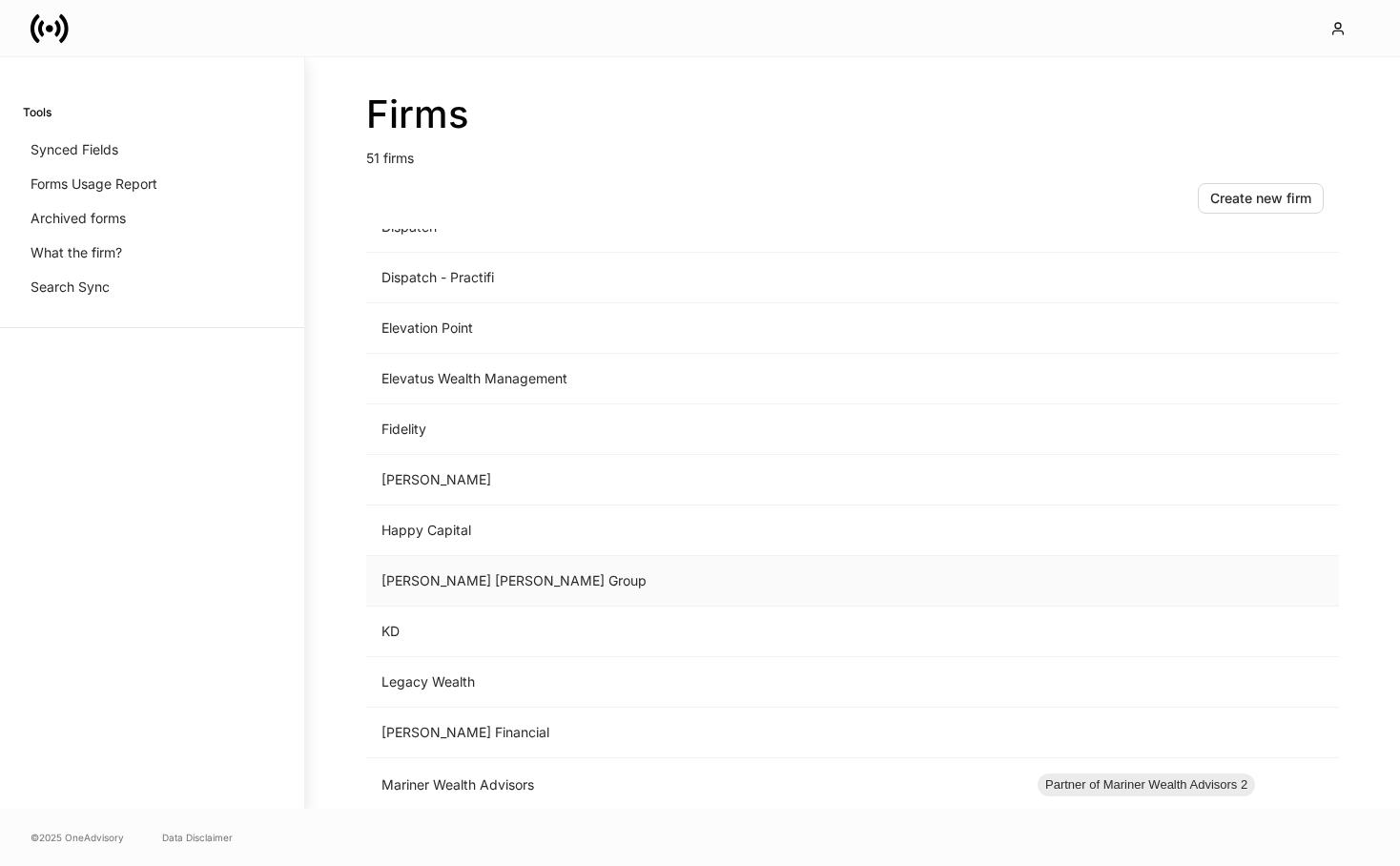
scroll to position [1045, 0]
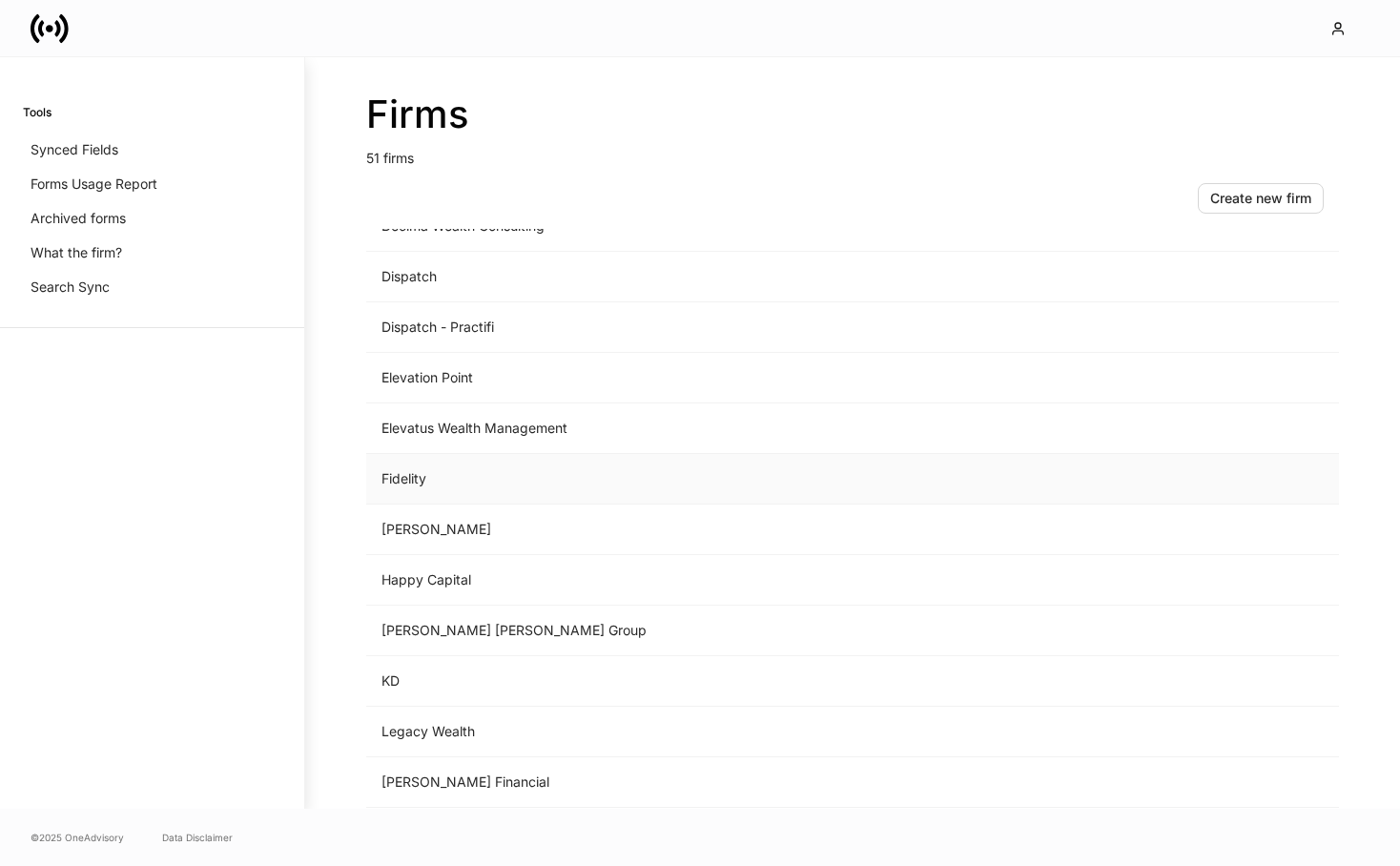
click at [511, 473] on td "Fidelity" at bounding box center [695, 479] width 656 height 50
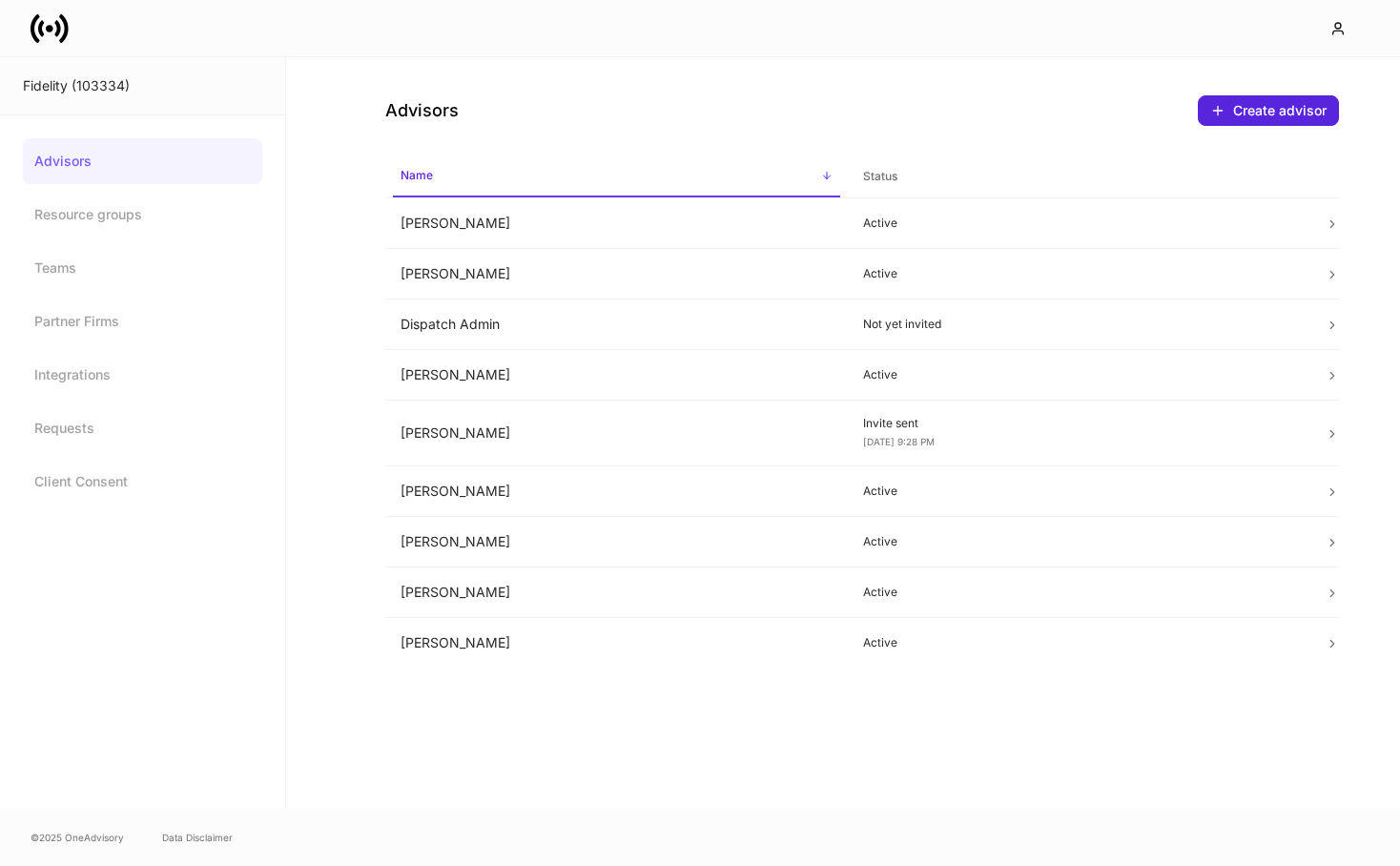
click at [143, 173] on link "Advisors" at bounding box center [142, 161] width 239 height 45
click at [49, 22] on icon at bounding box center [49, 28] width 38 height 38
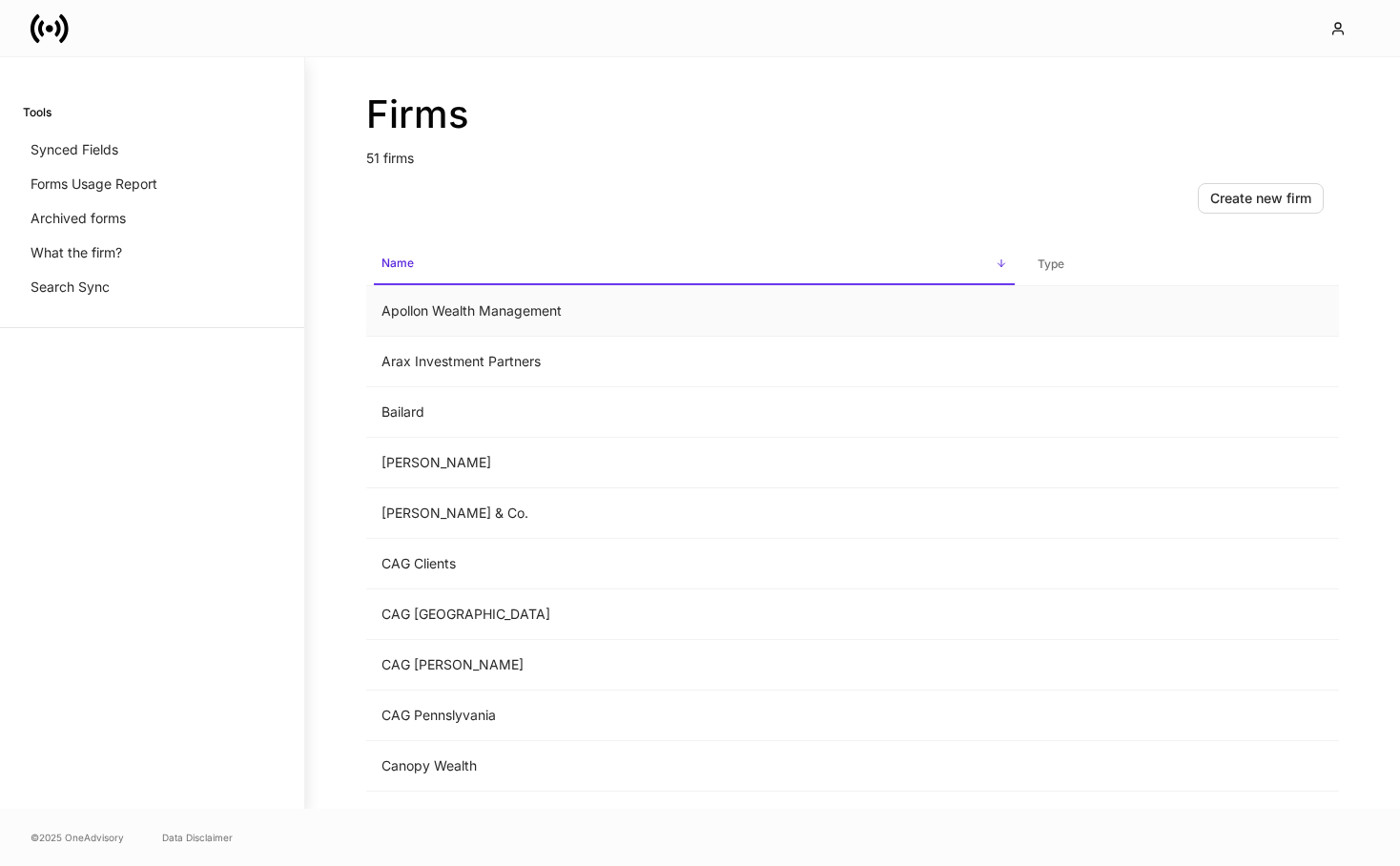
click at [520, 314] on td "Apollon Wealth Management" at bounding box center [695, 312] width 656 height 50
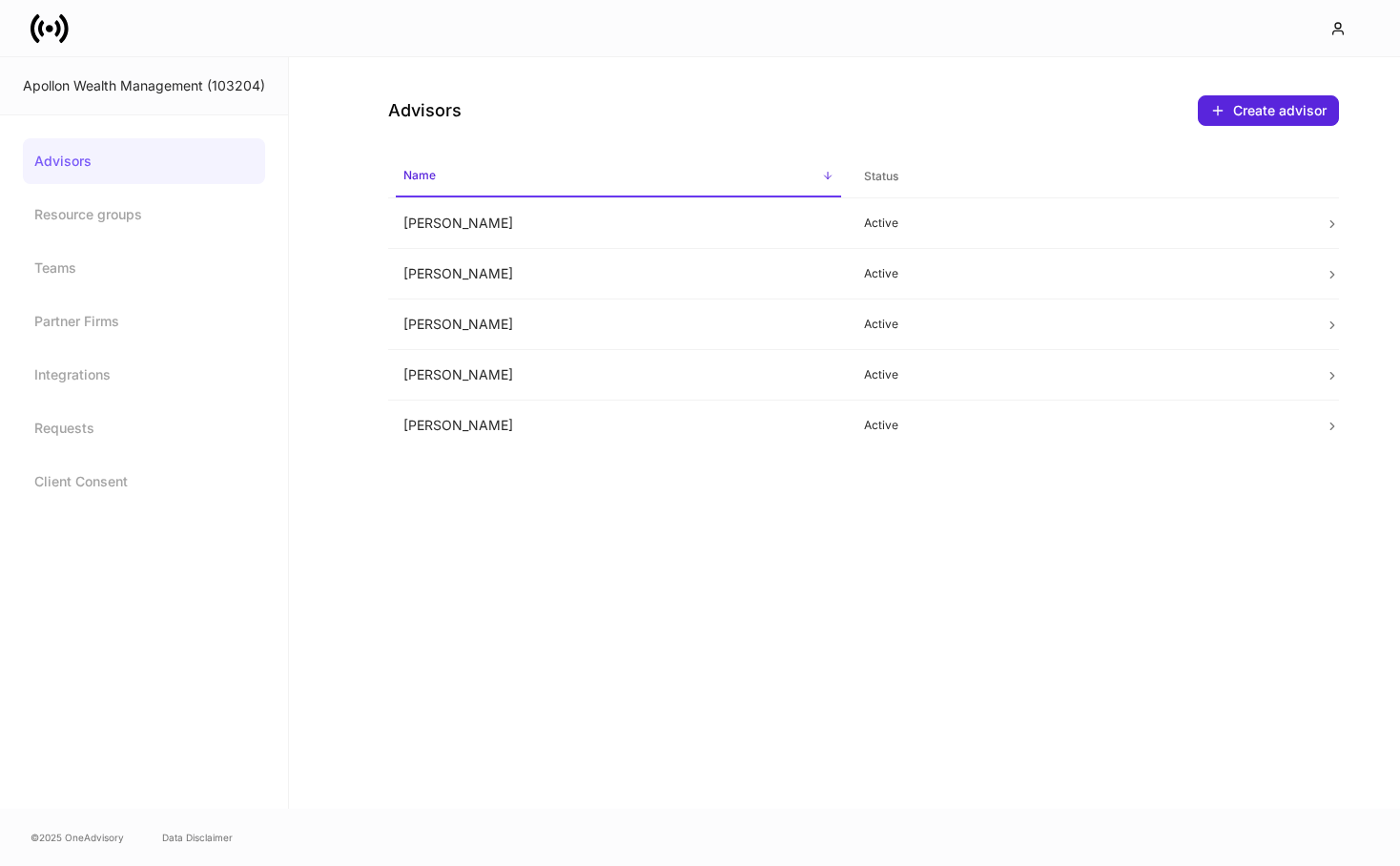
click at [67, 38] on icon at bounding box center [49, 28] width 38 height 38
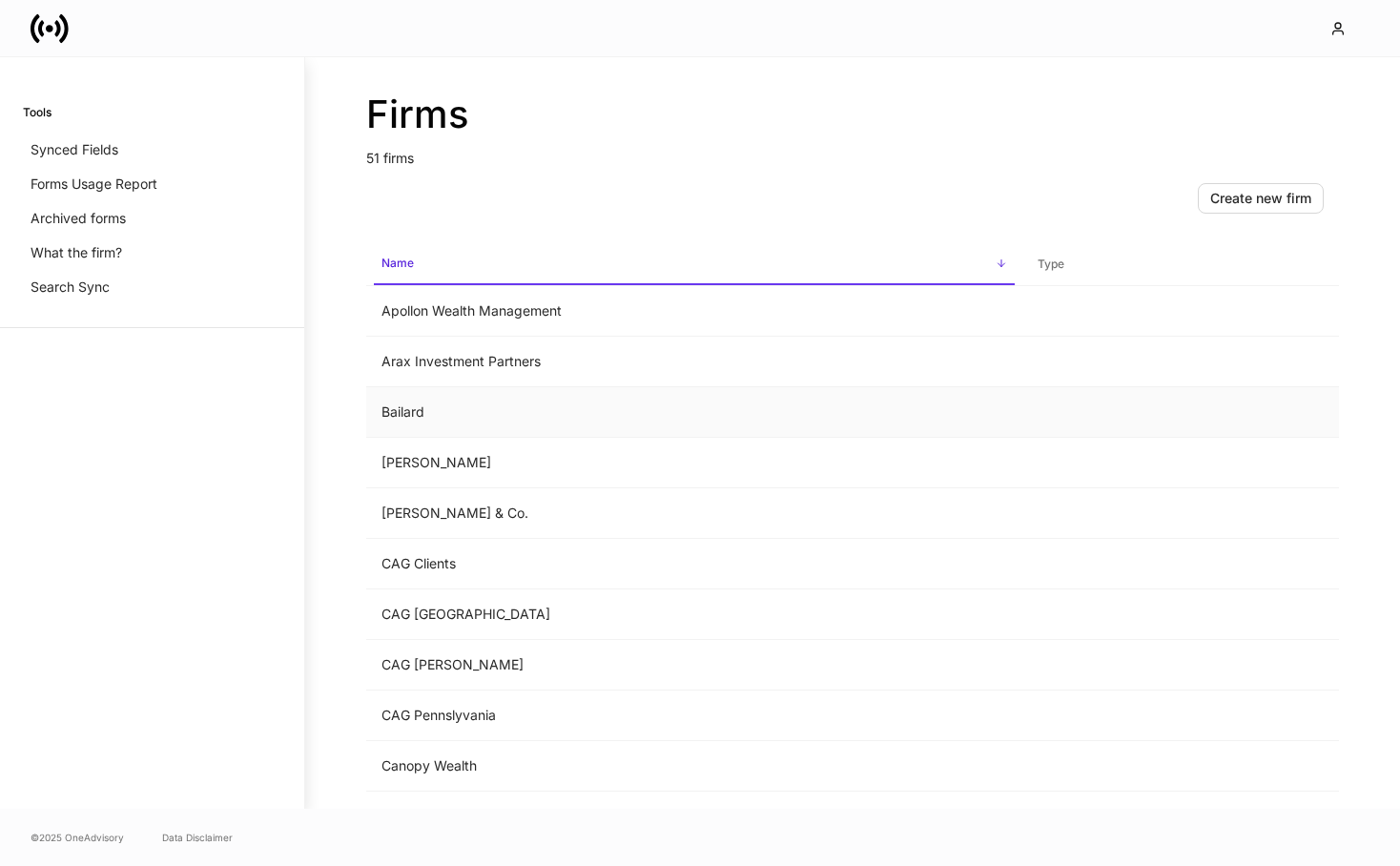
click at [429, 420] on td "Bailard" at bounding box center [695, 412] width 656 height 50
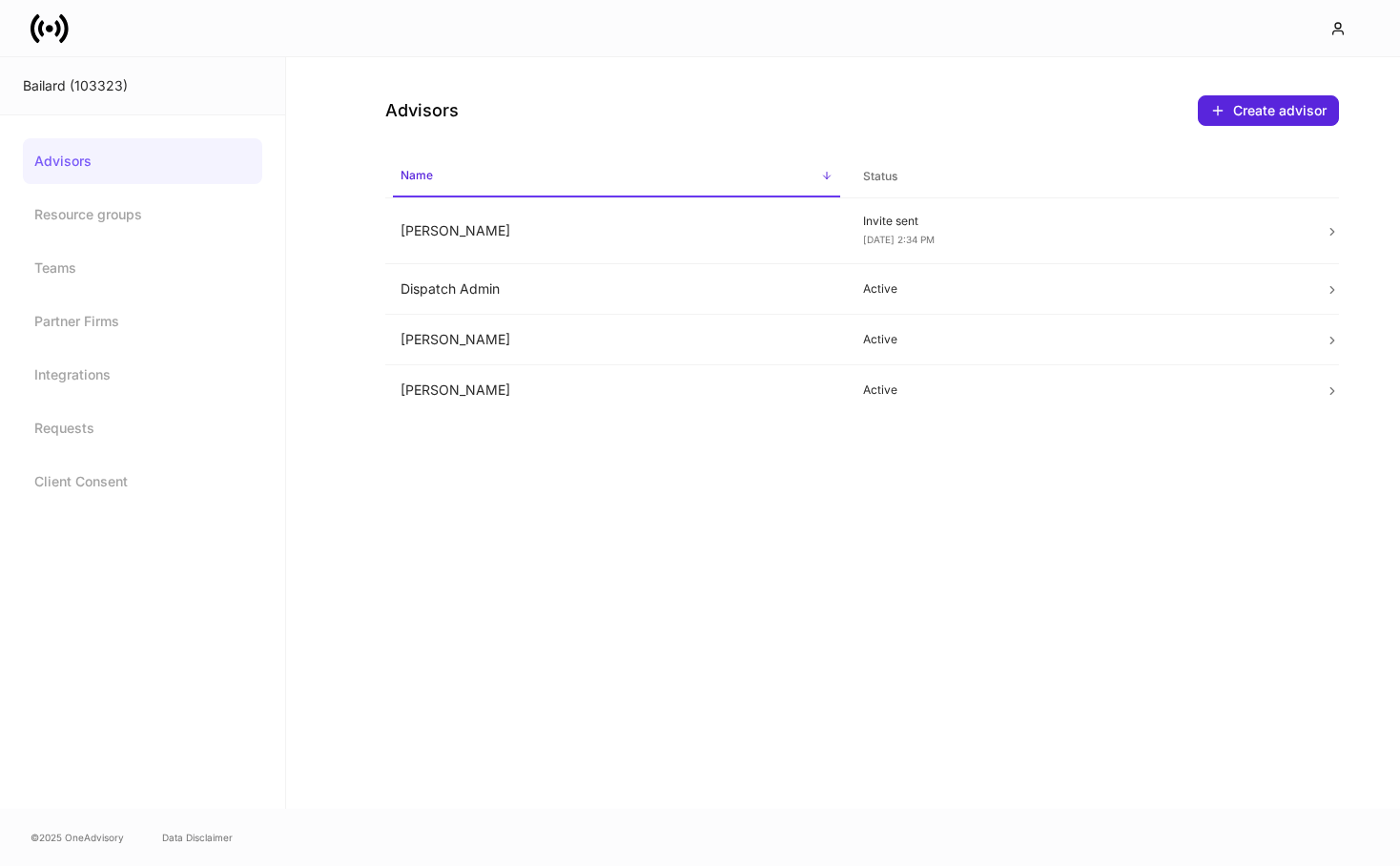
click at [67, 33] on icon at bounding box center [64, 28] width 10 height 29
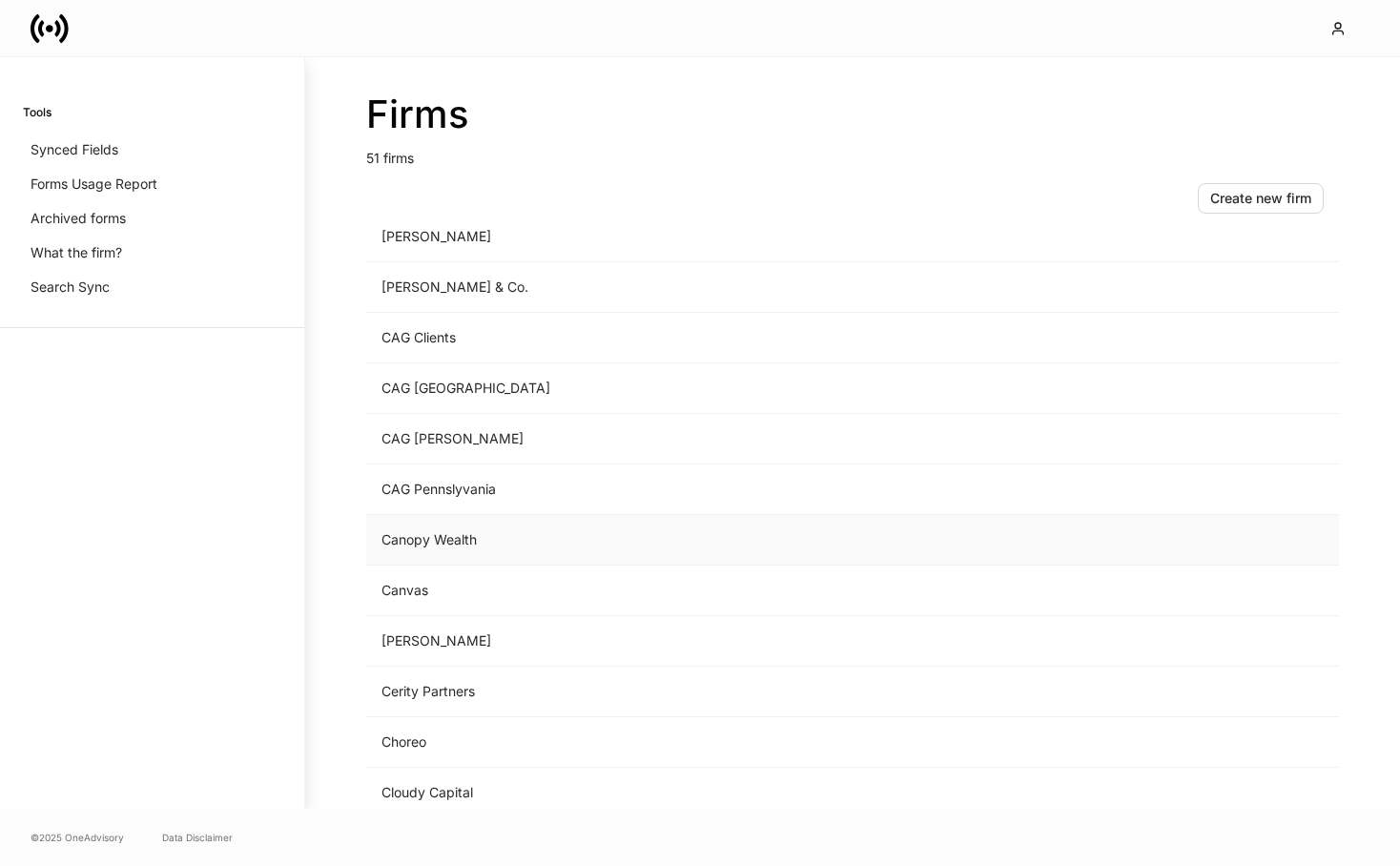
scroll to position [233, 0]
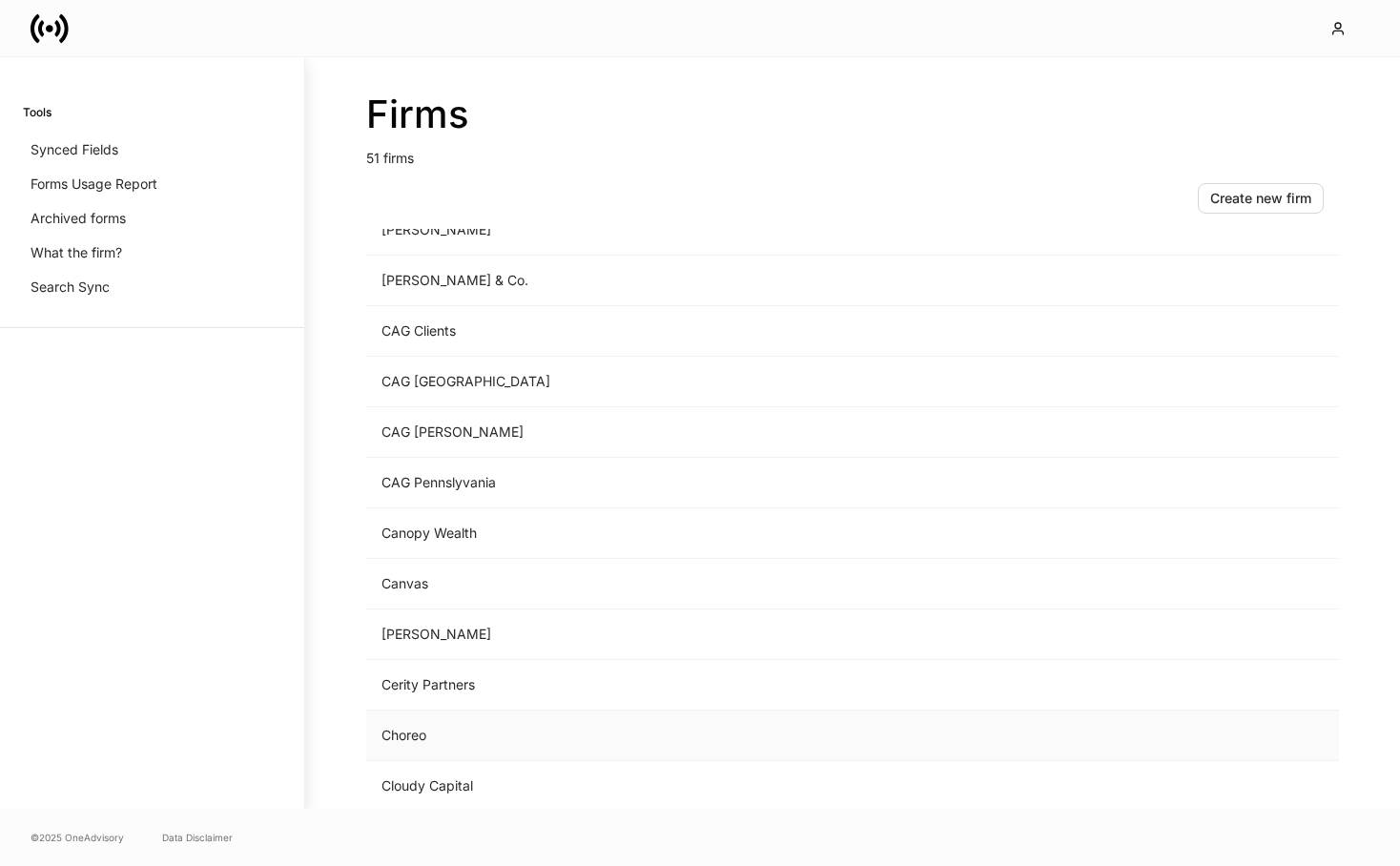
click at [487, 727] on td "Choreo" at bounding box center [695, 735] width 656 height 50
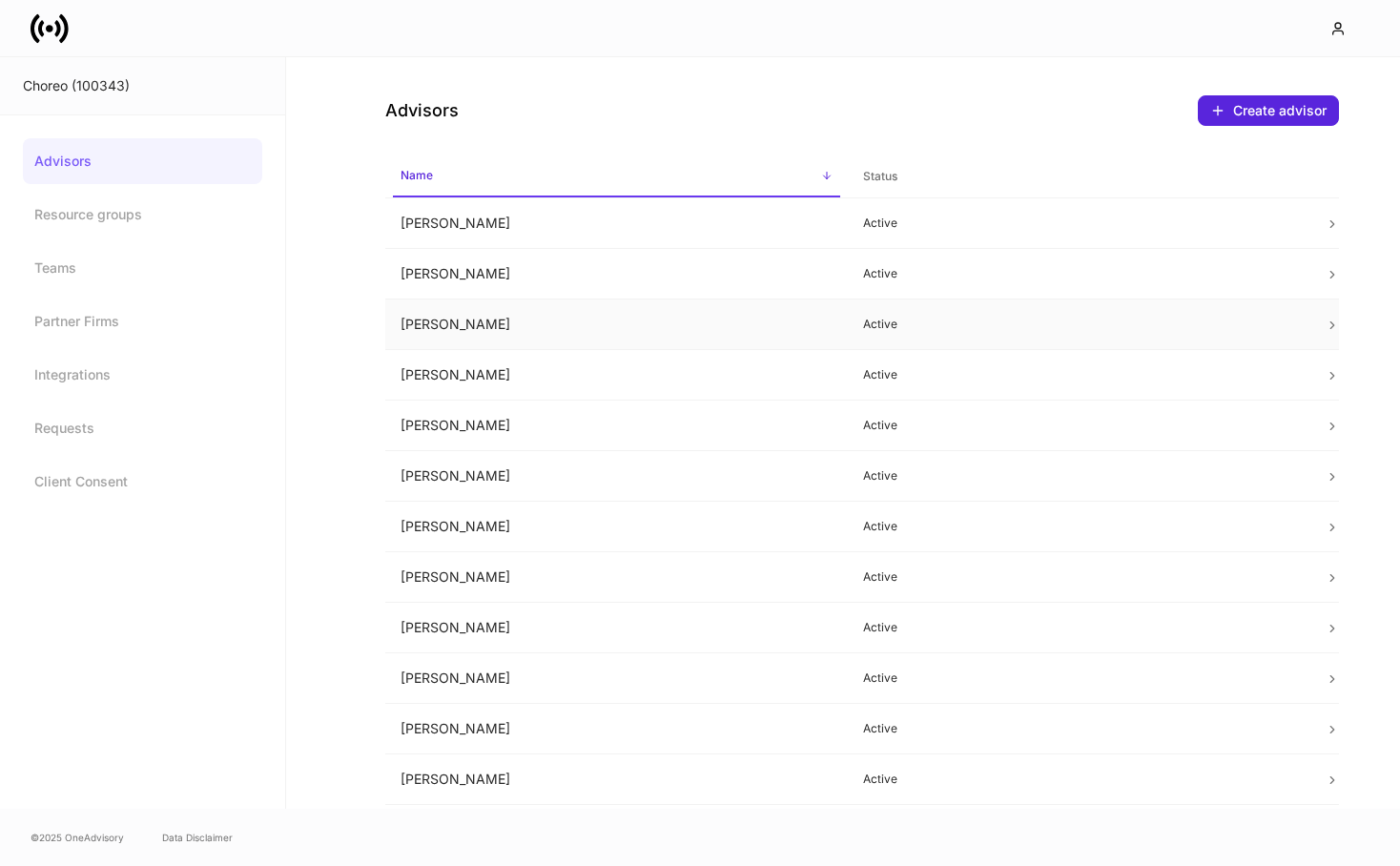
click at [952, 317] on p "Active" at bounding box center [1079, 324] width 432 height 15
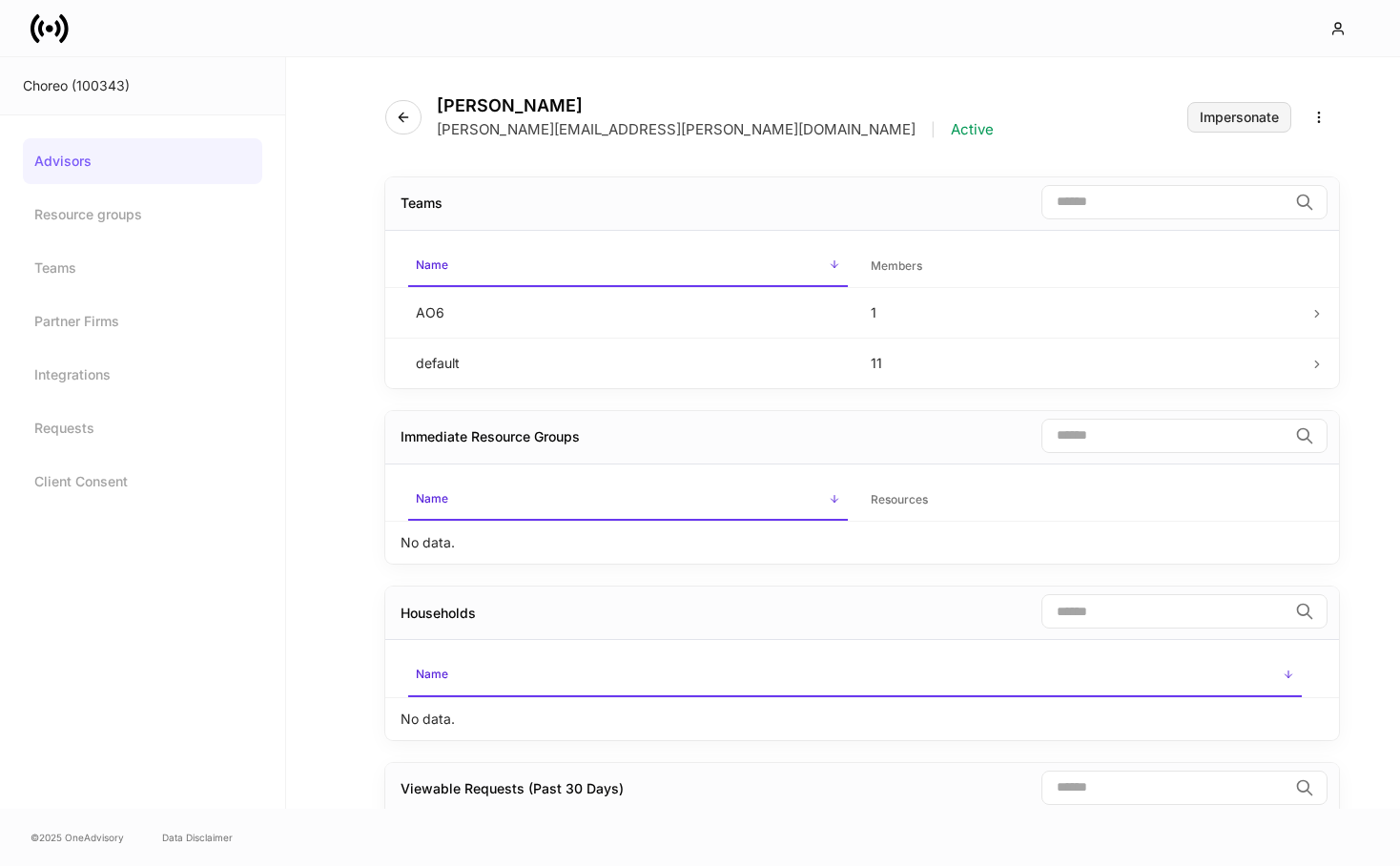
click at [1238, 119] on div "Impersonate" at bounding box center [1239, 117] width 79 height 14
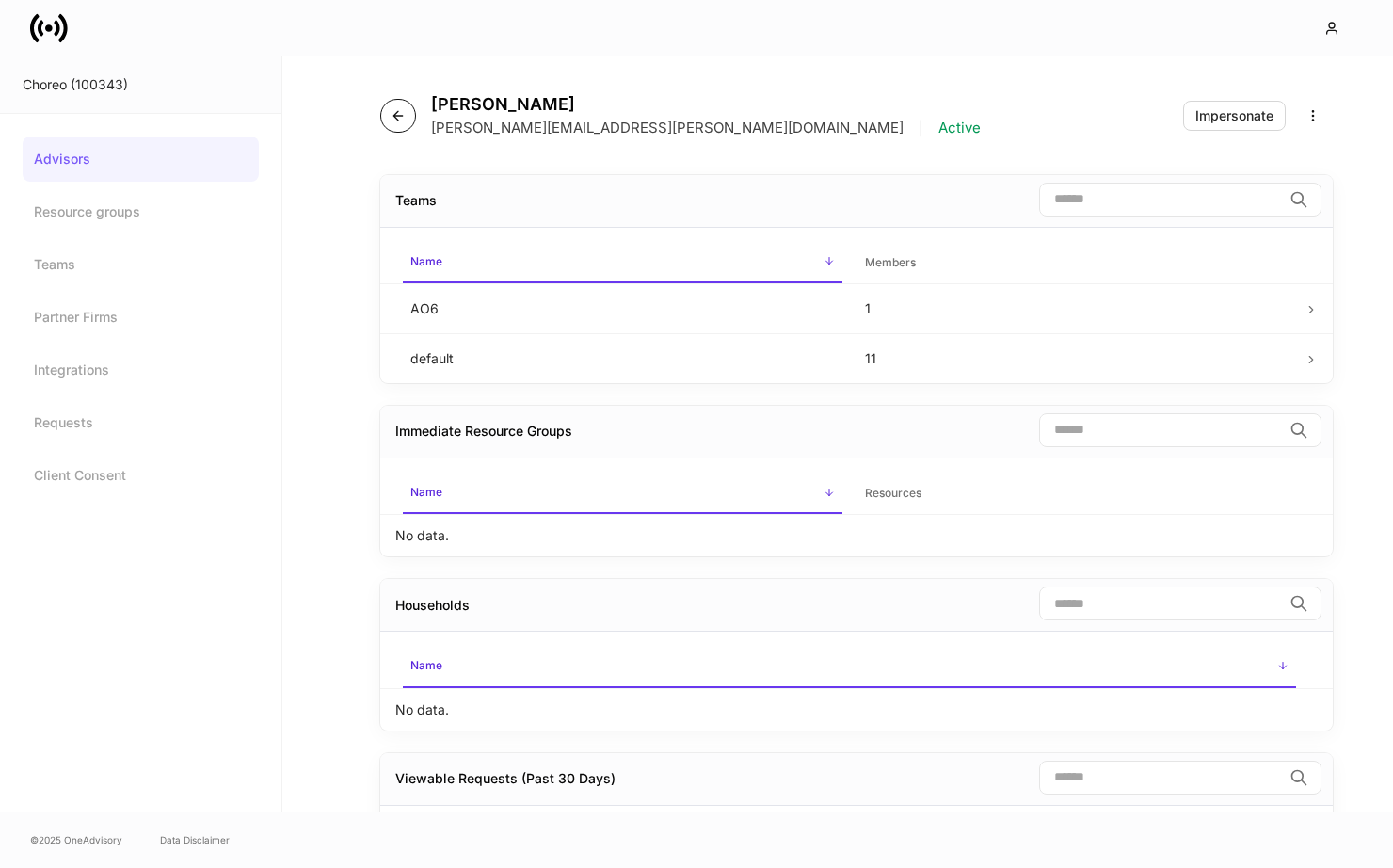
click at [387, 115] on button "button" at bounding box center [397, 116] width 35 height 33
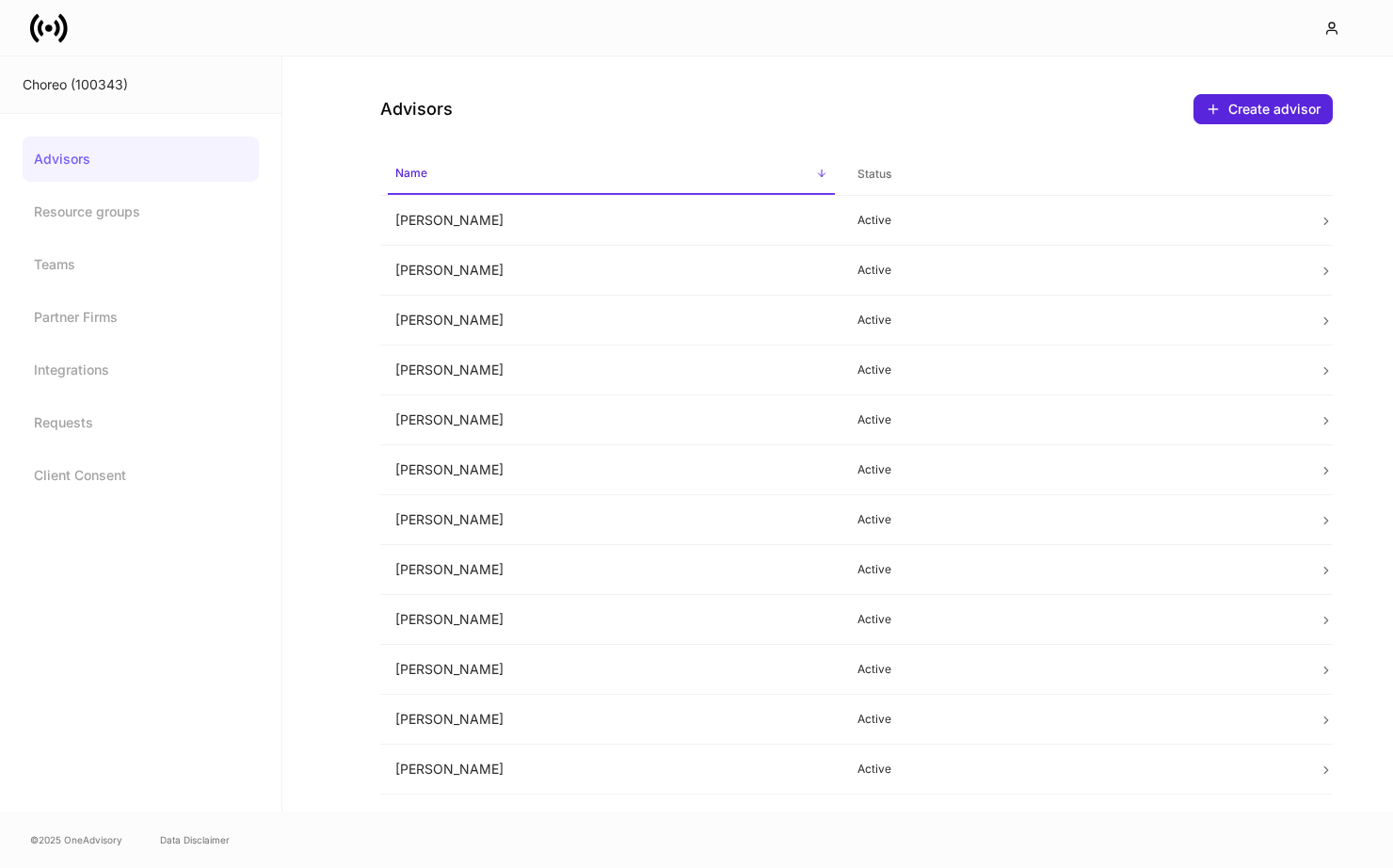
click at [50, 38] on icon at bounding box center [49, 28] width 37 height 37
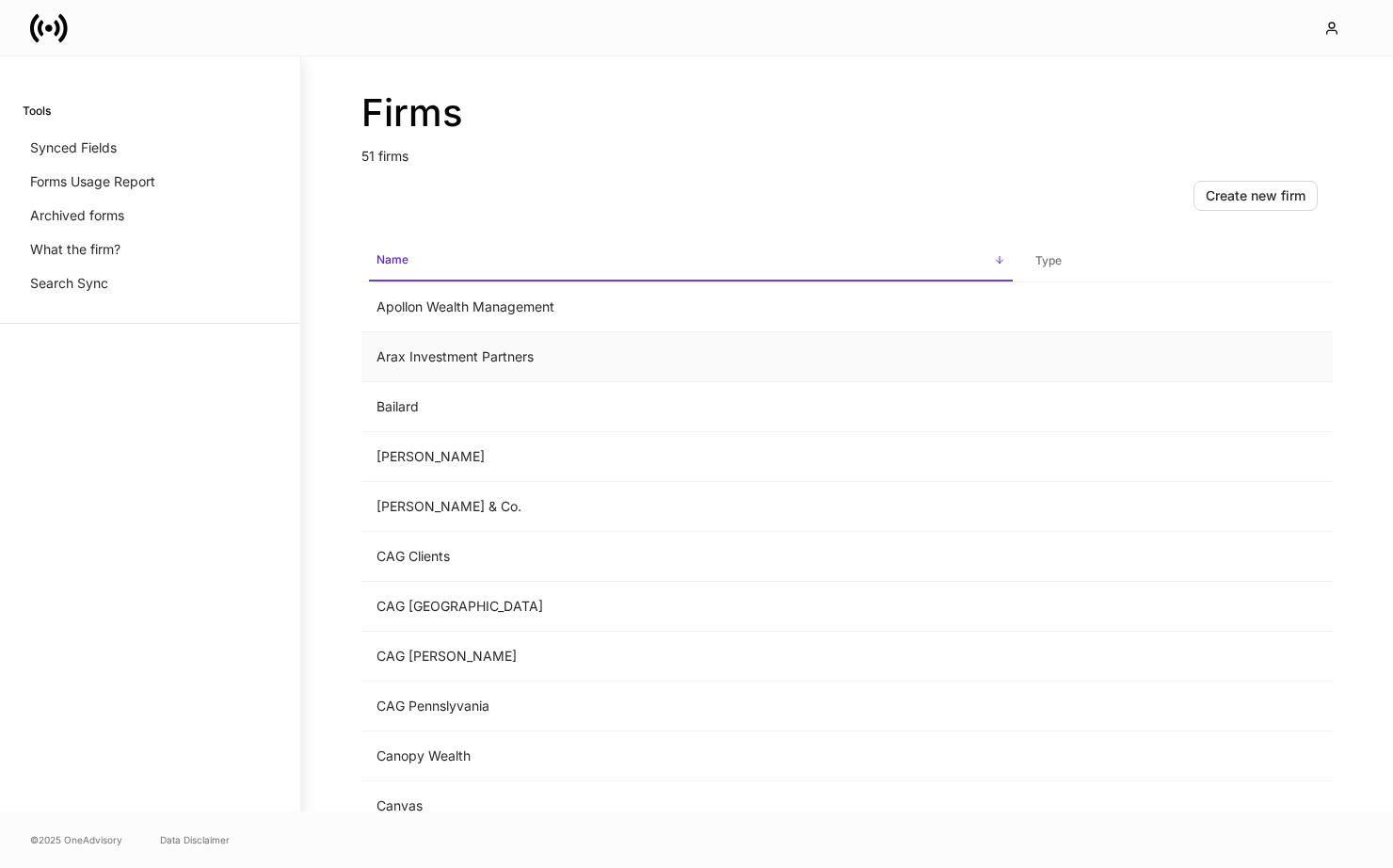
click at [472, 360] on td "Arax Investment Partners" at bounding box center [691, 357] width 659 height 50
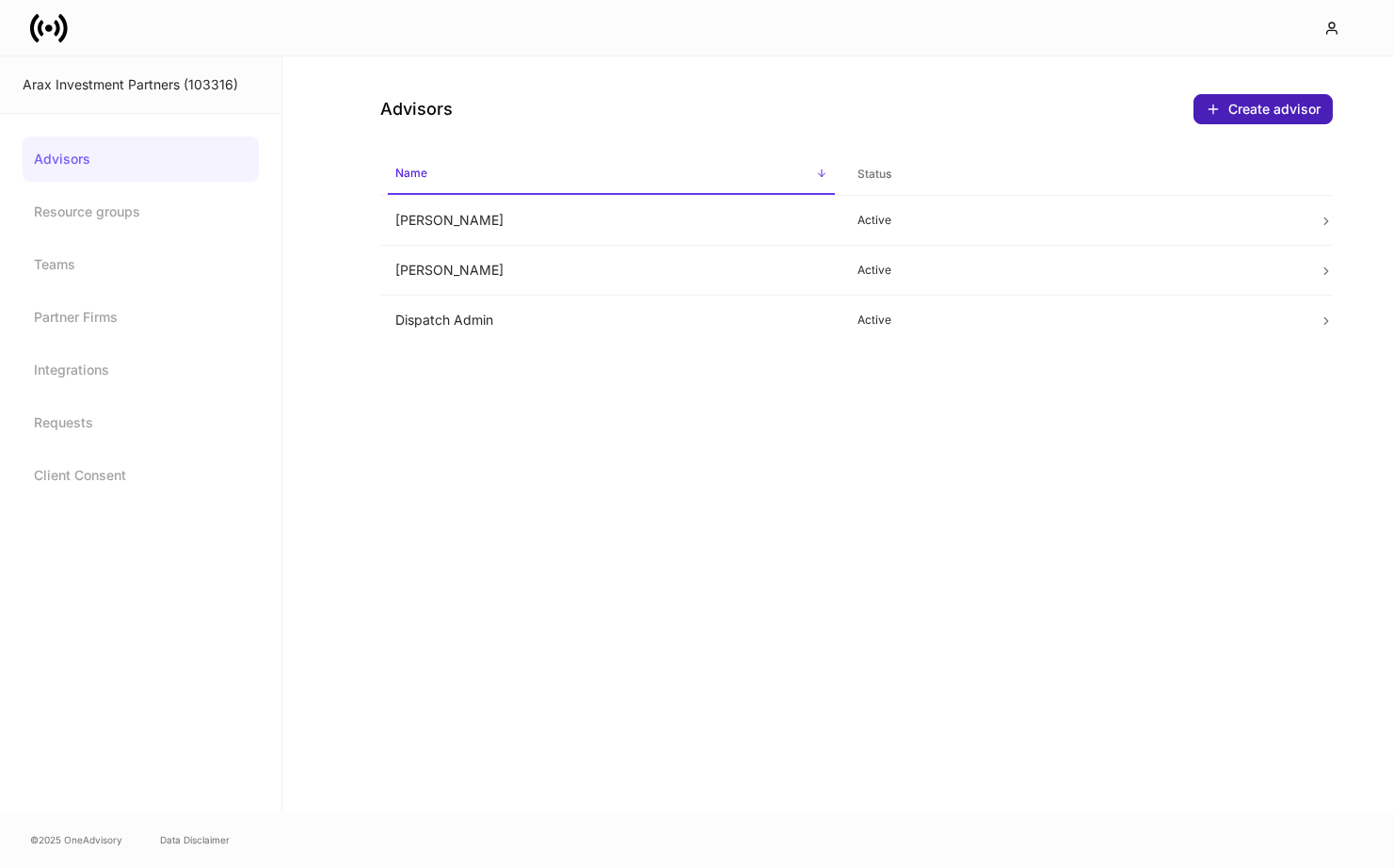
click at [1235, 108] on div "Create advisor" at bounding box center [1263, 109] width 115 height 15
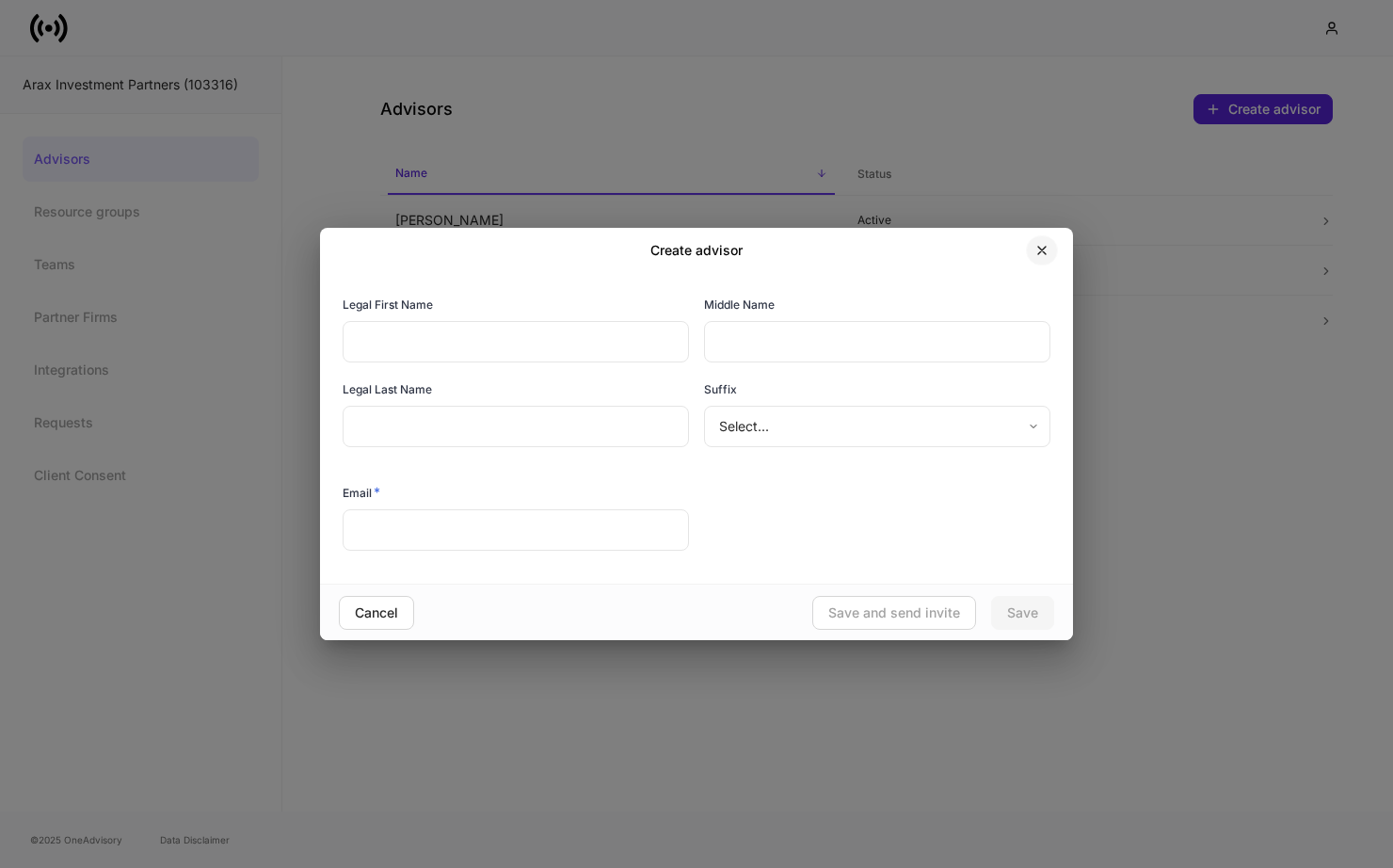
click at [1040, 251] on button "button" at bounding box center [1042, 250] width 32 height 31
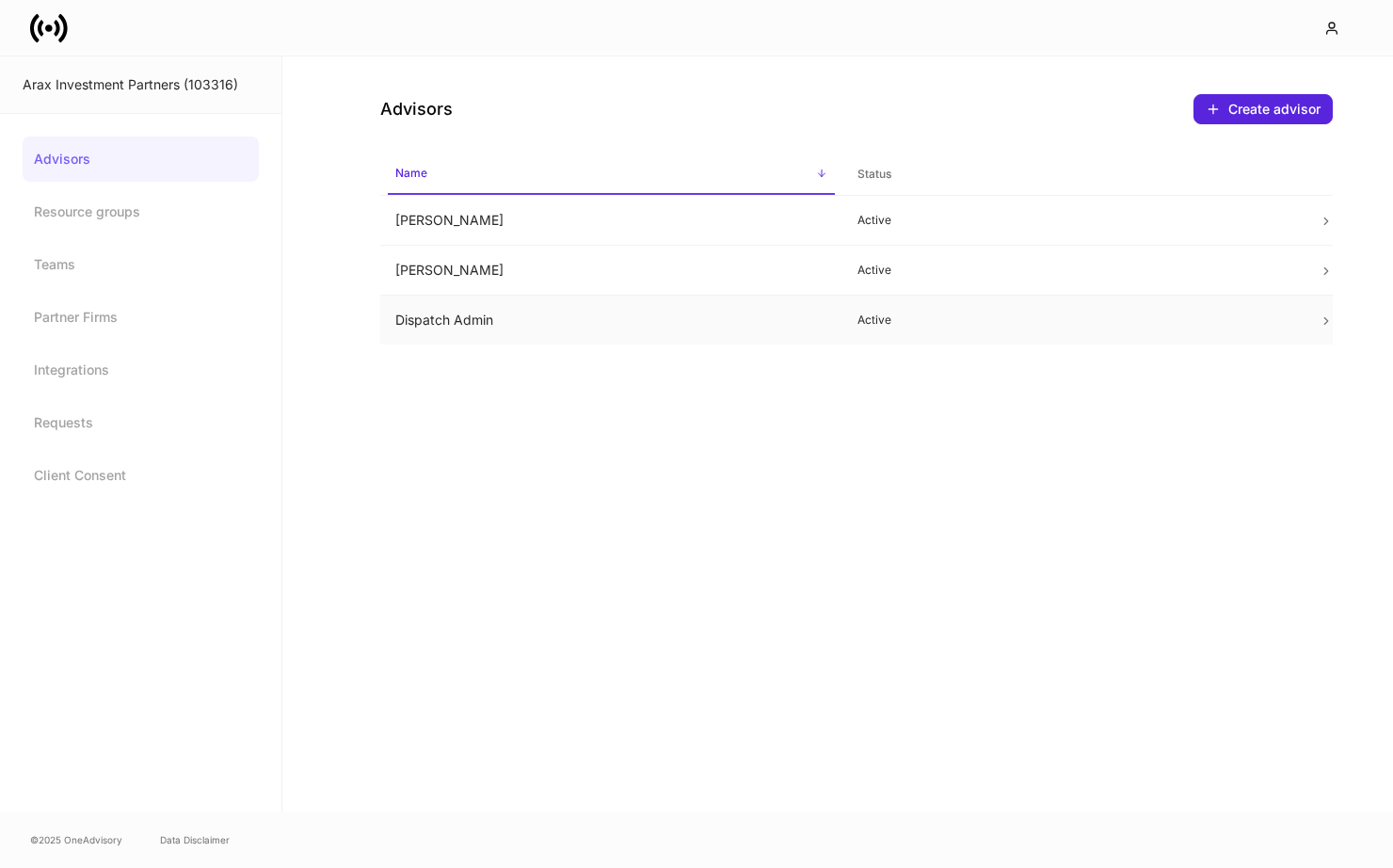
click at [598, 322] on td "Dispatch Admin" at bounding box center [611, 321] width 462 height 50
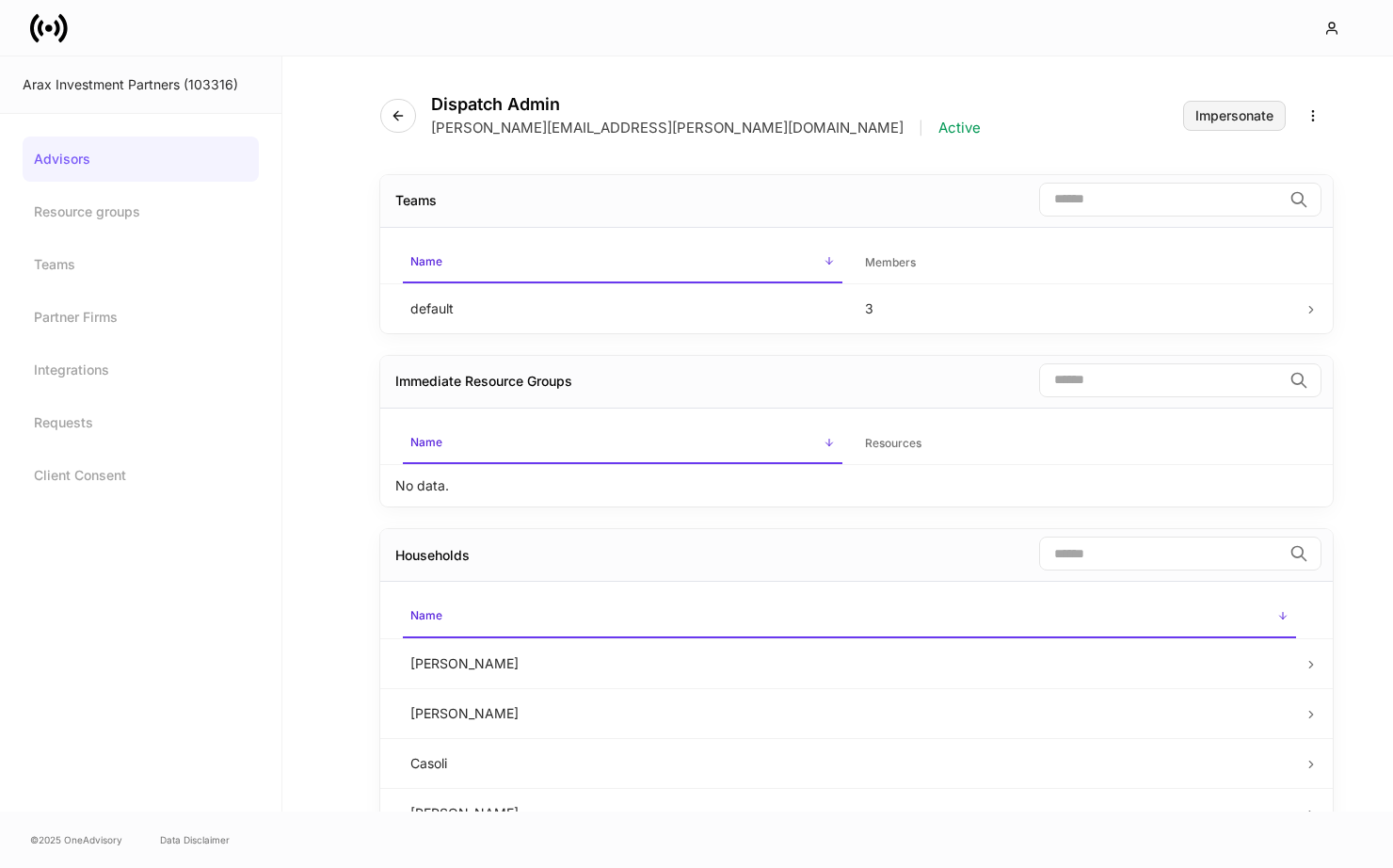
click at [1240, 112] on div "Impersonate" at bounding box center [1235, 116] width 78 height 13
